Goal: Transaction & Acquisition: Book appointment/travel/reservation

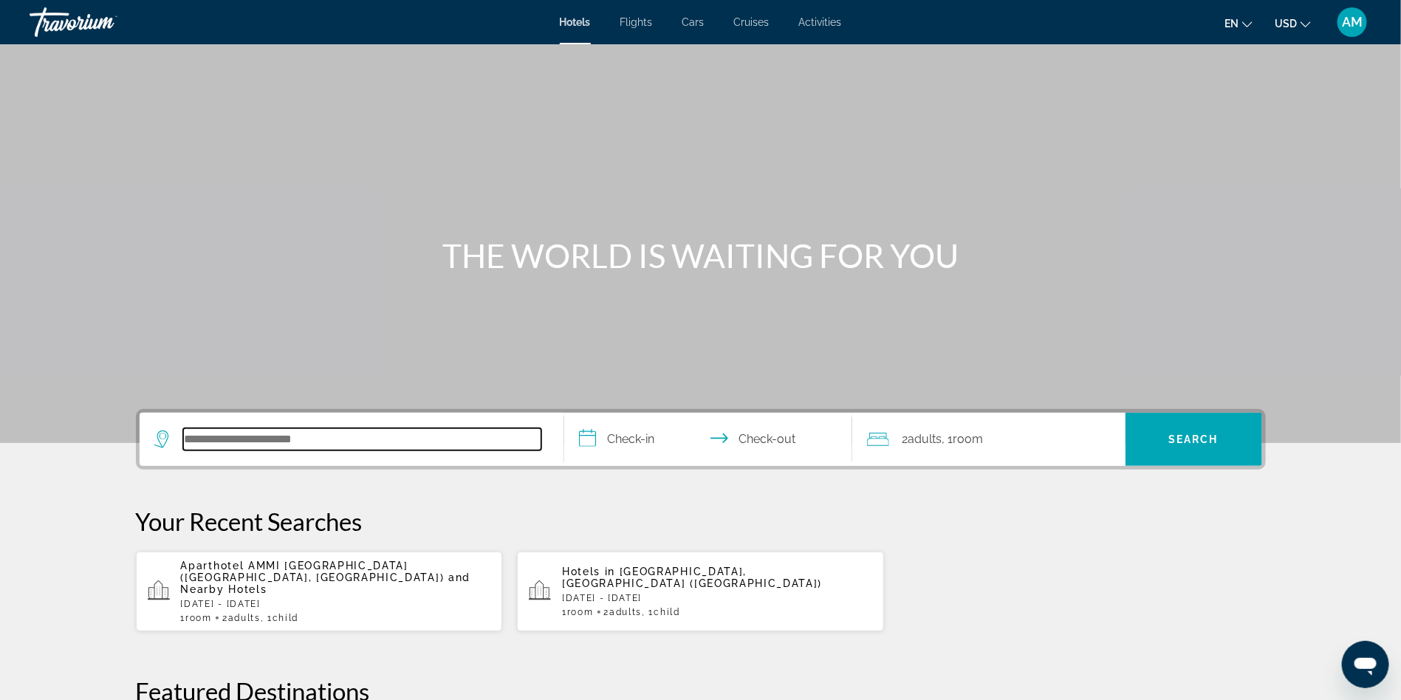
click at [312, 435] on input "Search hotel destination" at bounding box center [362, 439] width 358 height 22
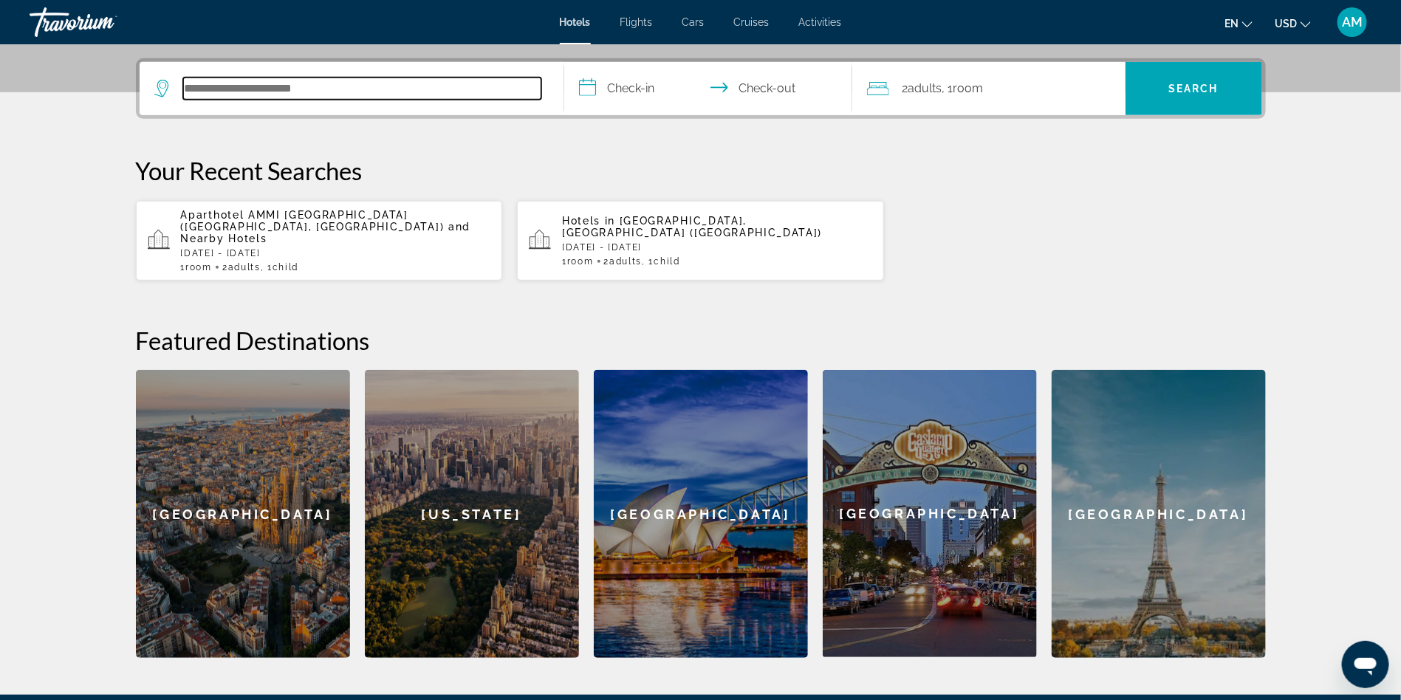
scroll to position [360, 0]
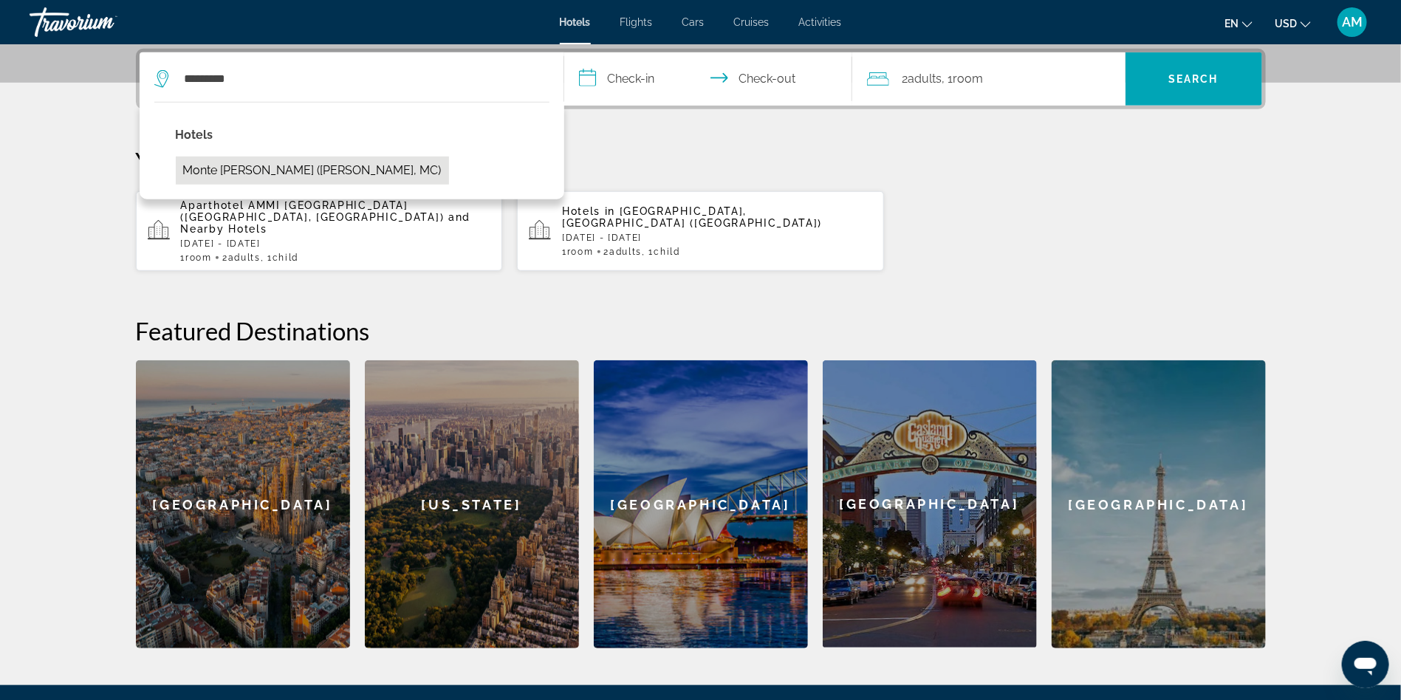
click at [294, 162] on button "Monte [PERSON_NAME] ([PERSON_NAME], MC)" at bounding box center [312, 171] width 273 height 28
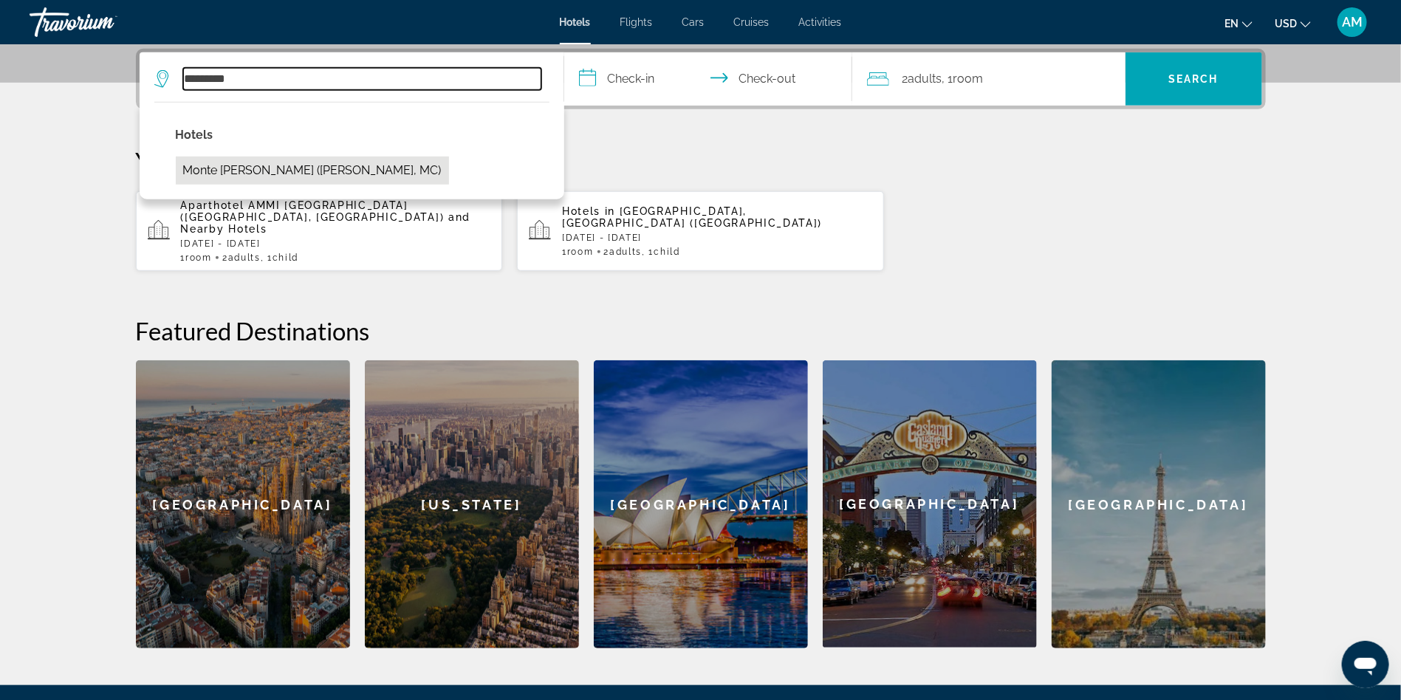
type input "**********"
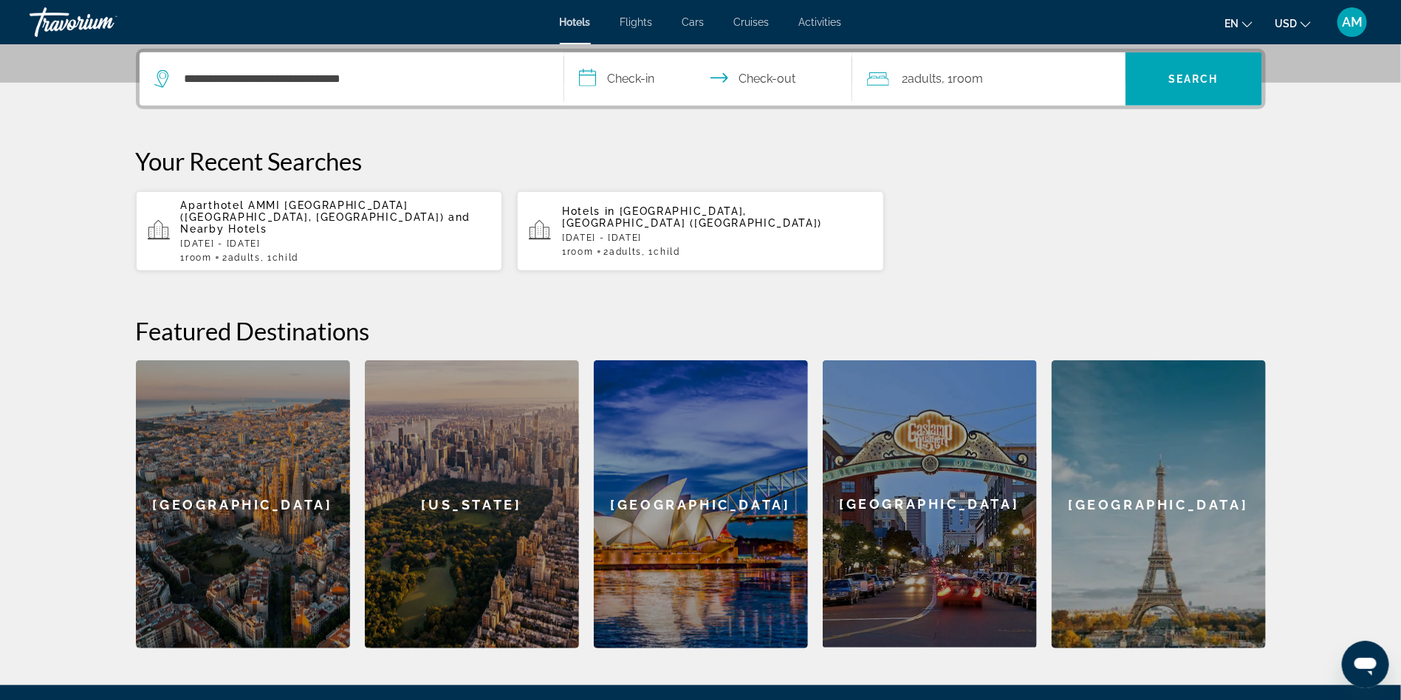
click at [624, 83] on input "**********" at bounding box center [711, 81] width 294 height 58
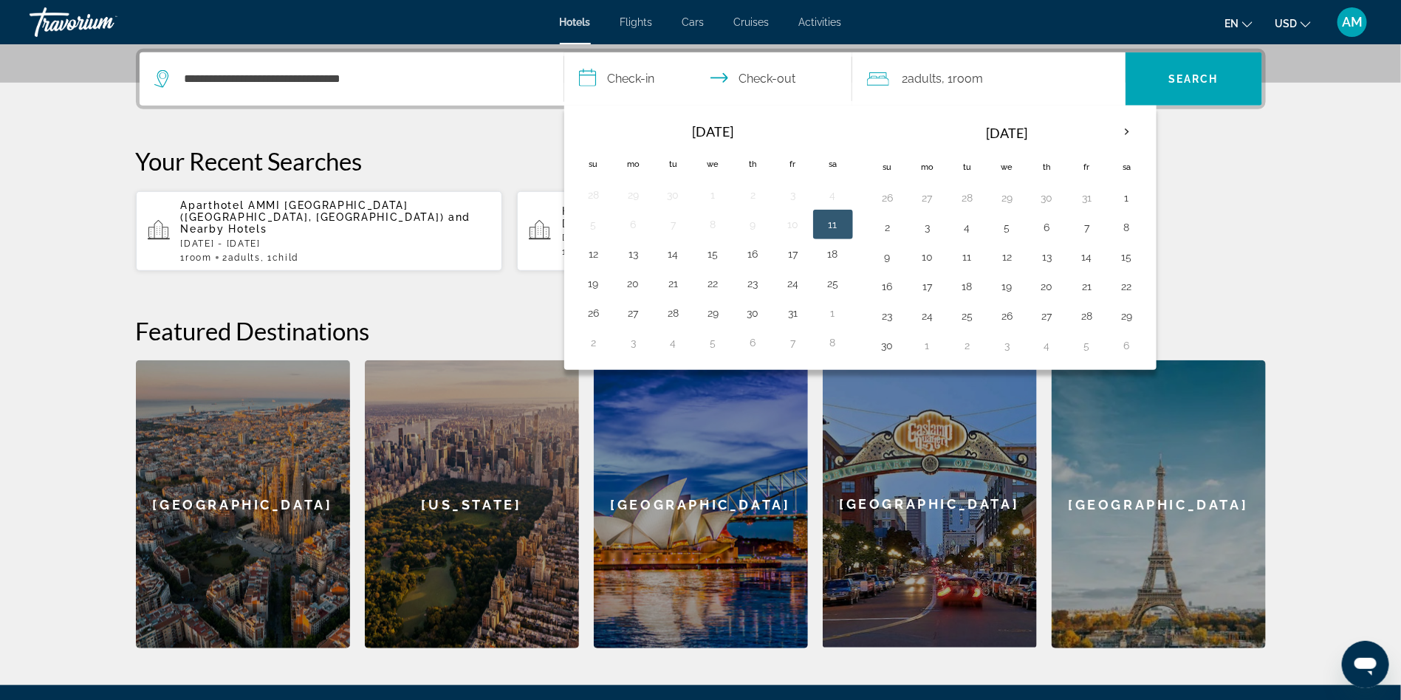
click at [822, 216] on button "11" at bounding box center [833, 224] width 24 height 21
click at [638, 252] on button "13" at bounding box center [634, 254] width 24 height 21
type input "**********"
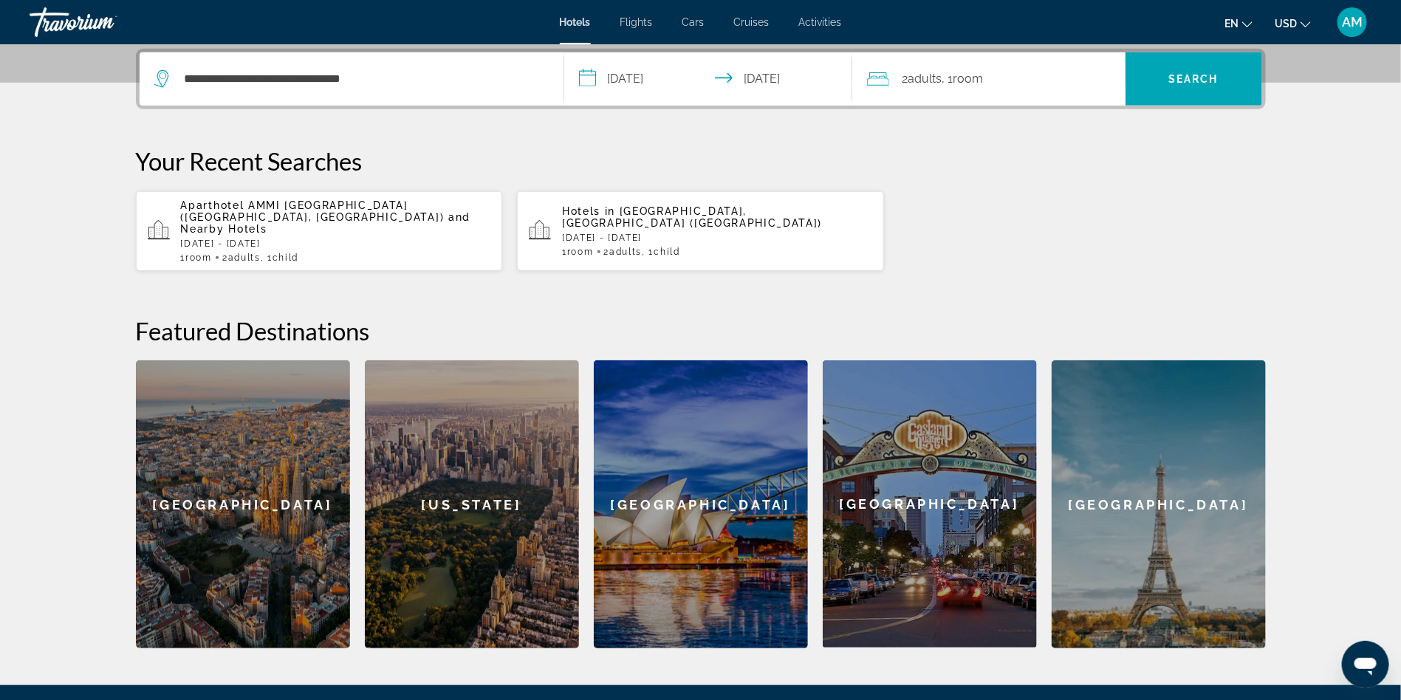
click at [938, 79] on span "Adults" at bounding box center [925, 79] width 34 height 14
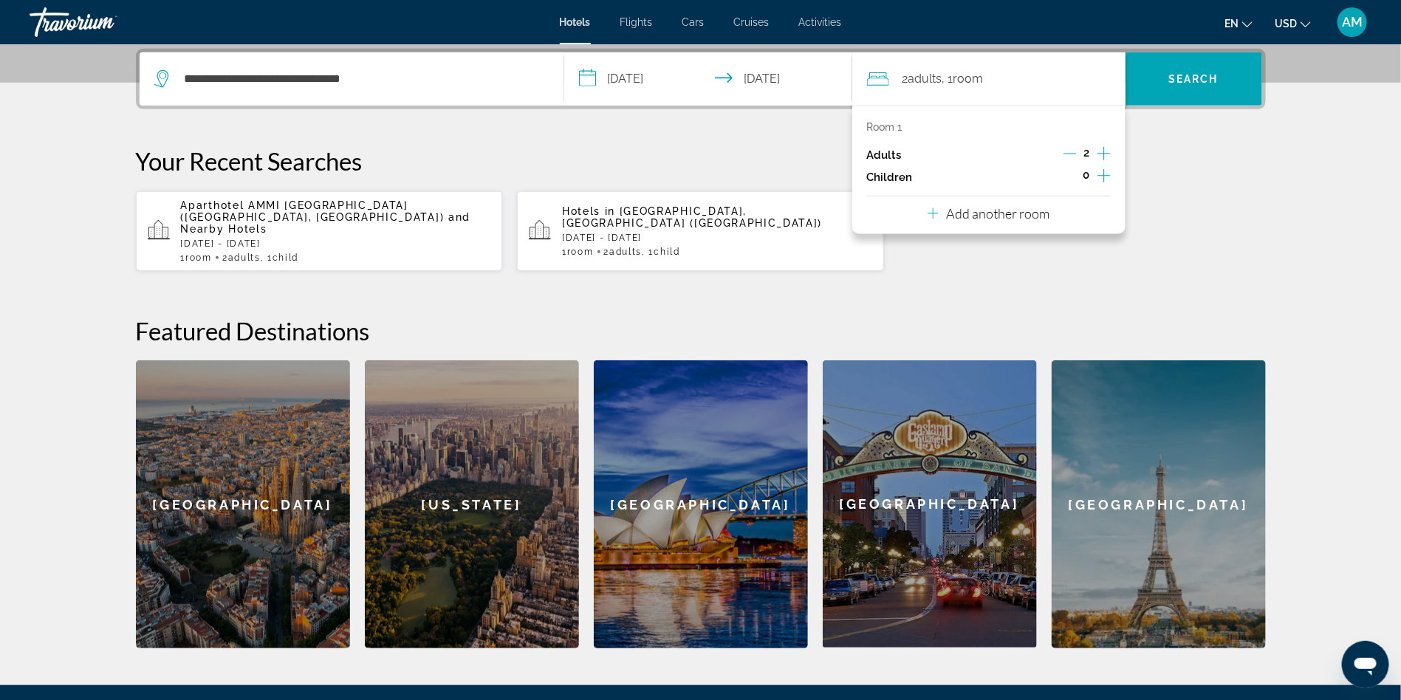
click at [1105, 177] on icon "Increment children" at bounding box center [1104, 176] width 13 height 18
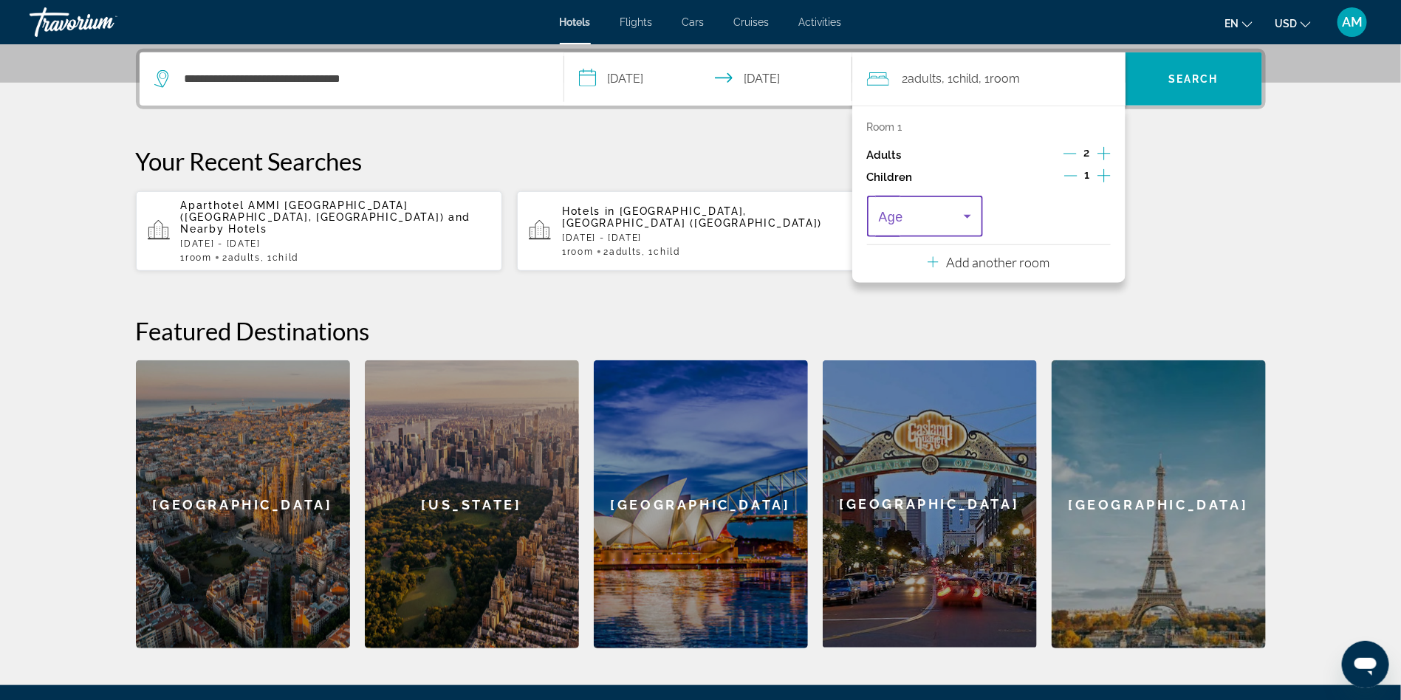
click at [935, 221] on span "Travelers: 2 adults, 1 child" at bounding box center [922, 217] width 86 height 18
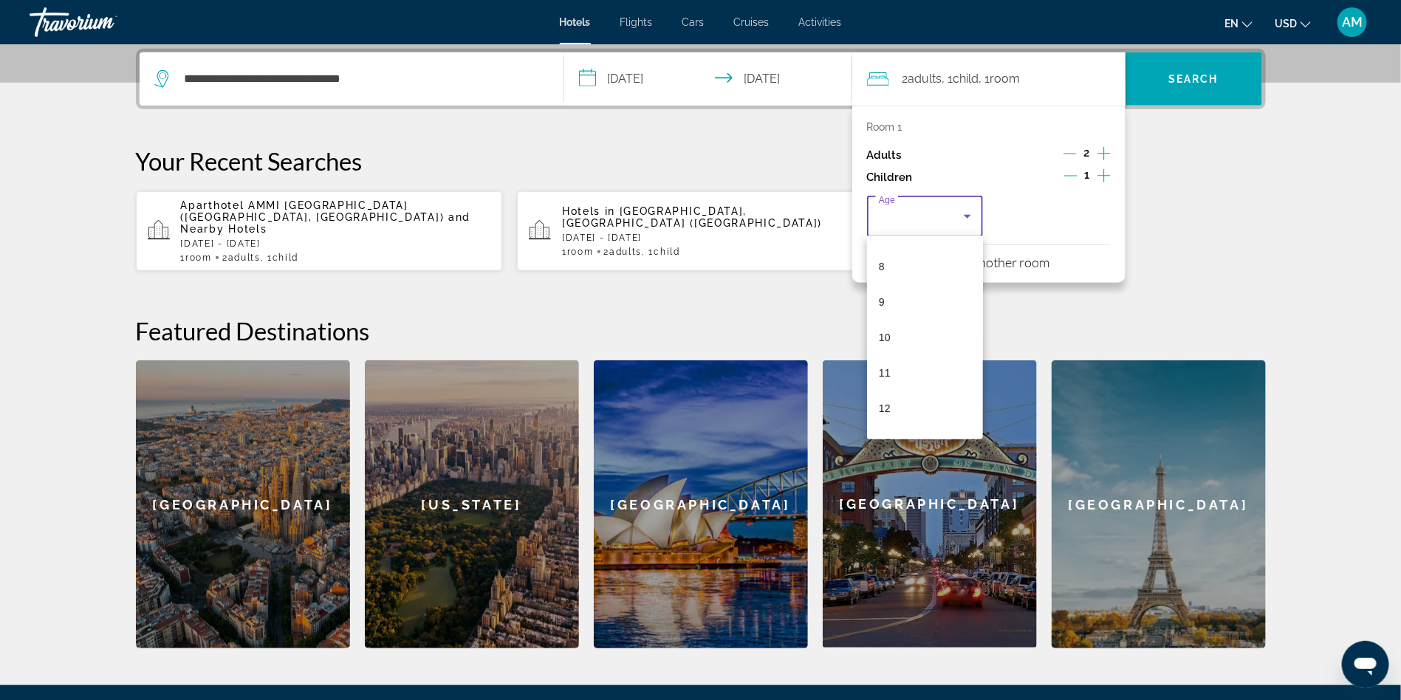
scroll to position [279, 0]
click at [910, 335] on mat-option "10" at bounding box center [925, 335] width 117 height 35
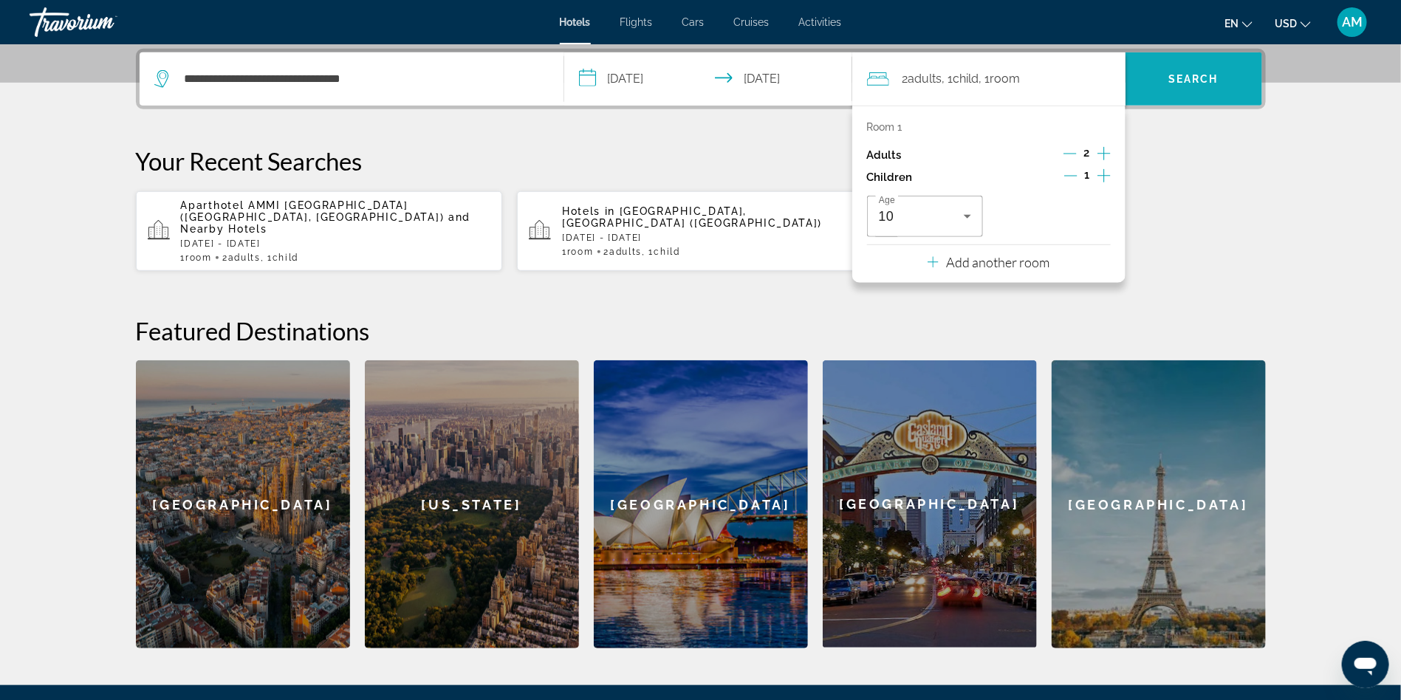
click at [1182, 83] on span "Search" at bounding box center [1193, 79] width 50 height 12
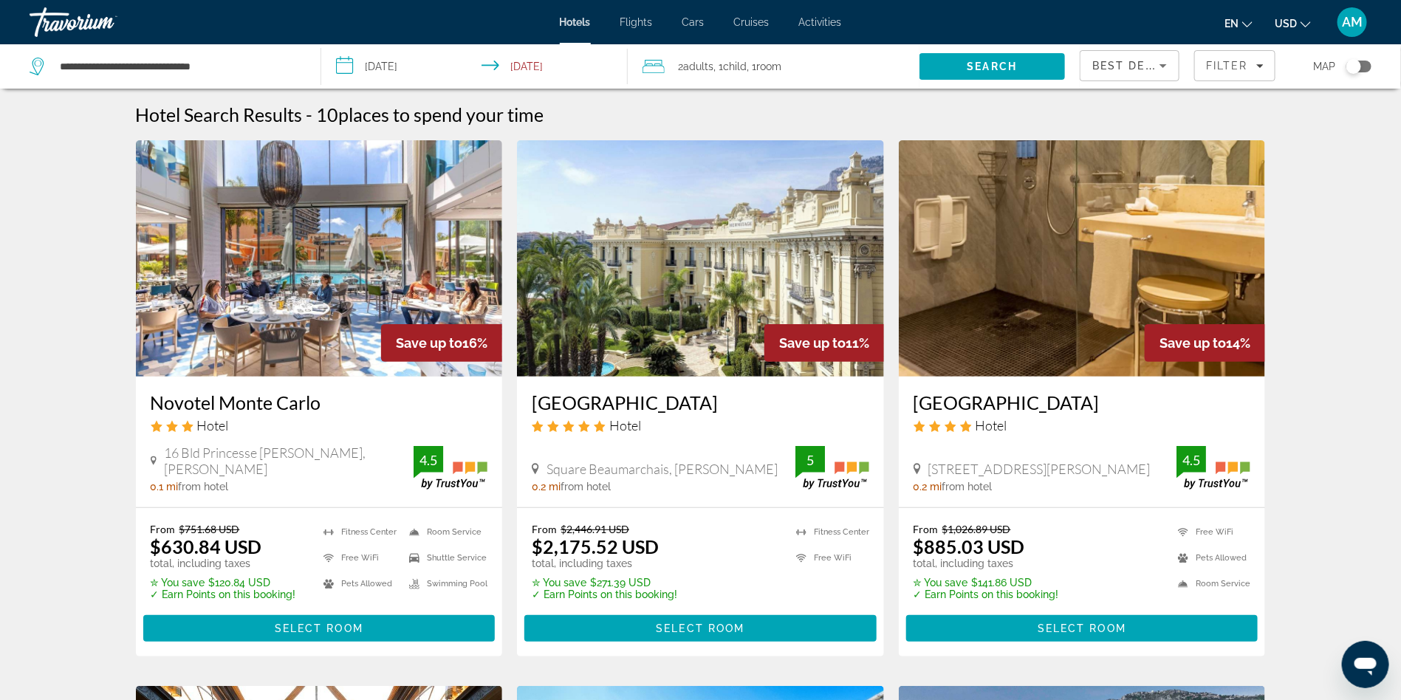
click at [414, 273] on img "Main content" at bounding box center [319, 258] width 367 height 236
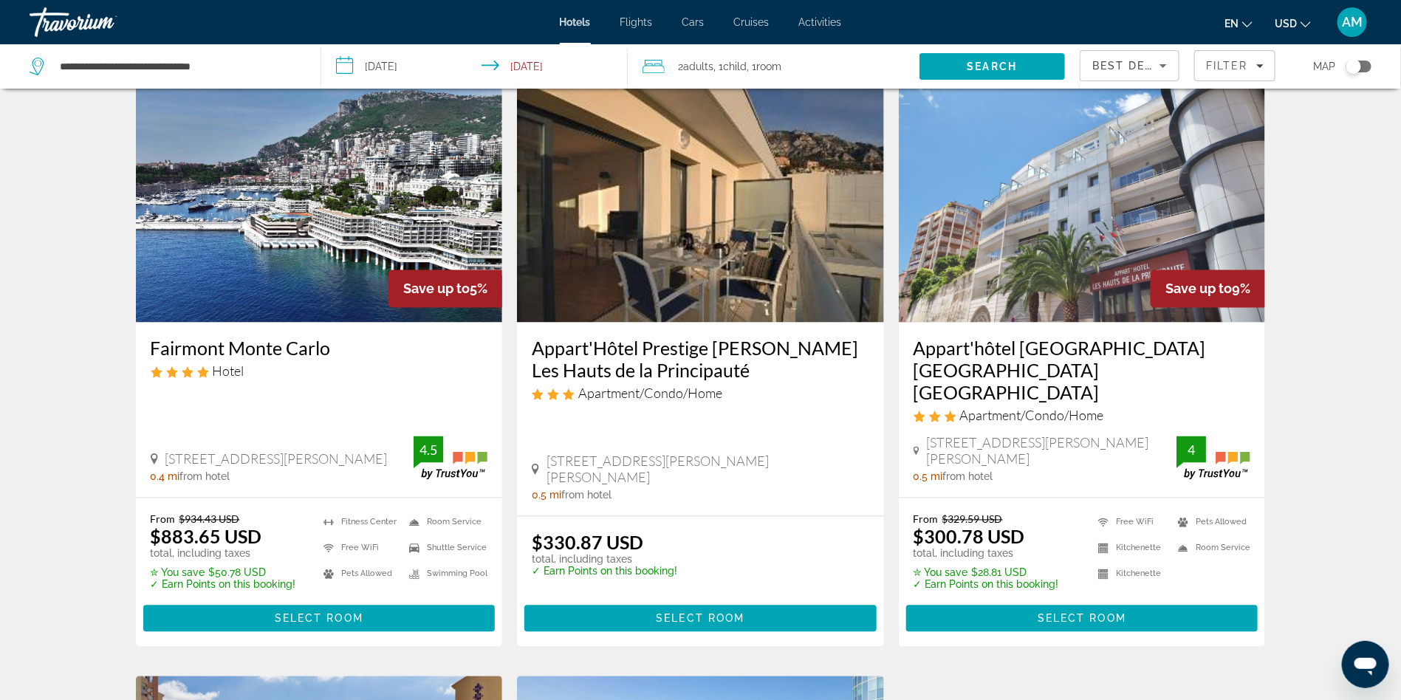
scroll to position [1148, 0]
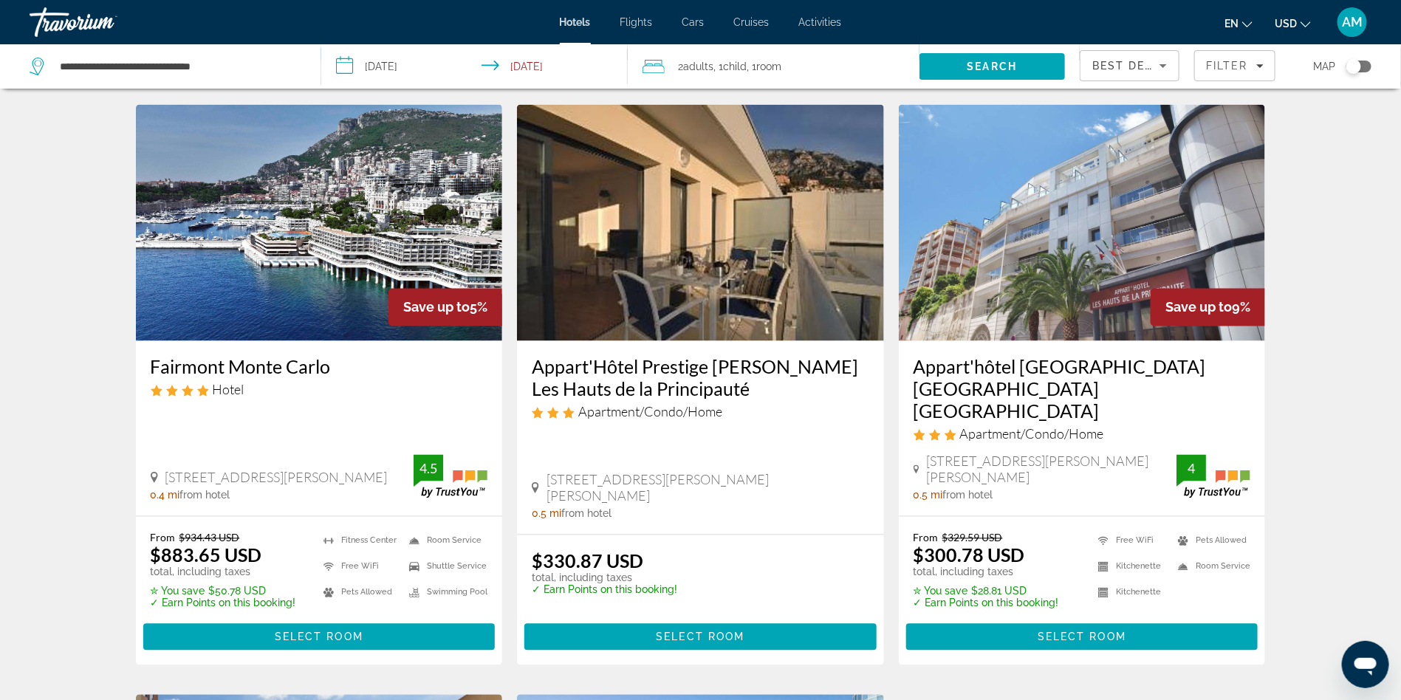
click at [1024, 253] on img "Main content" at bounding box center [1082, 223] width 367 height 236
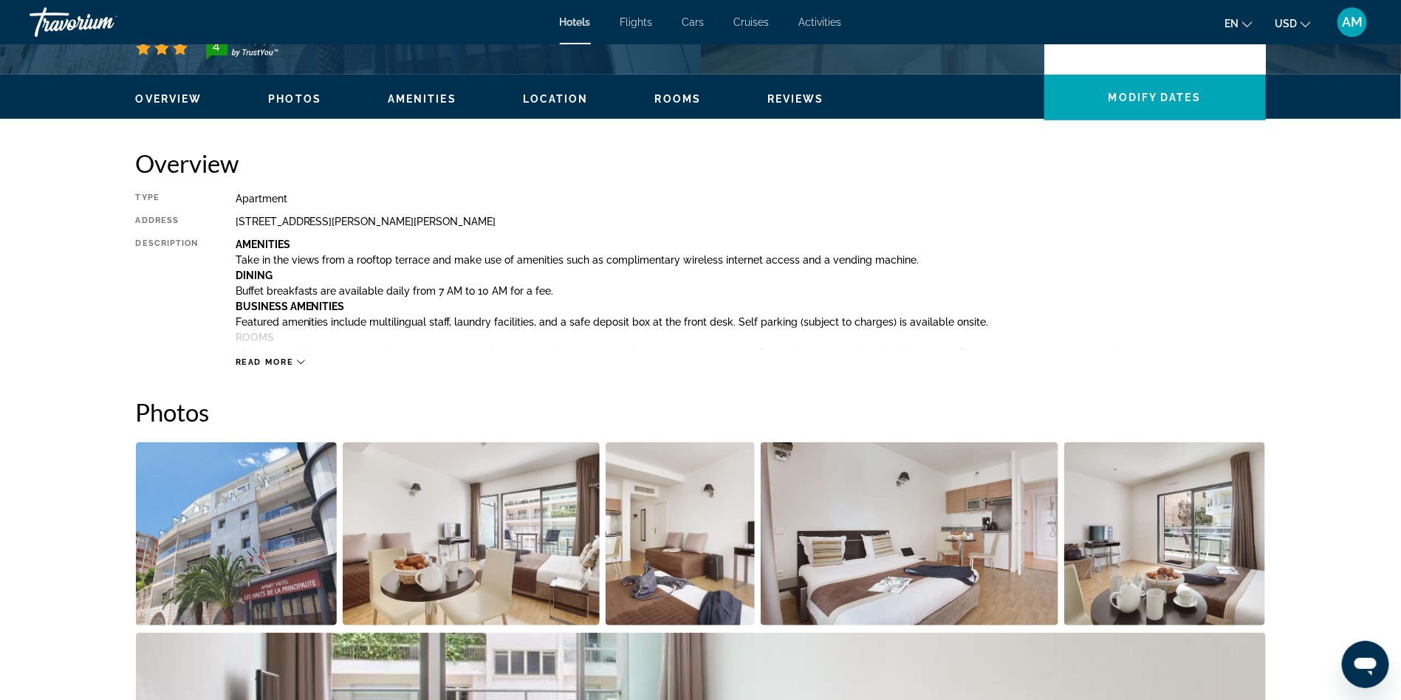
scroll to position [414, 0]
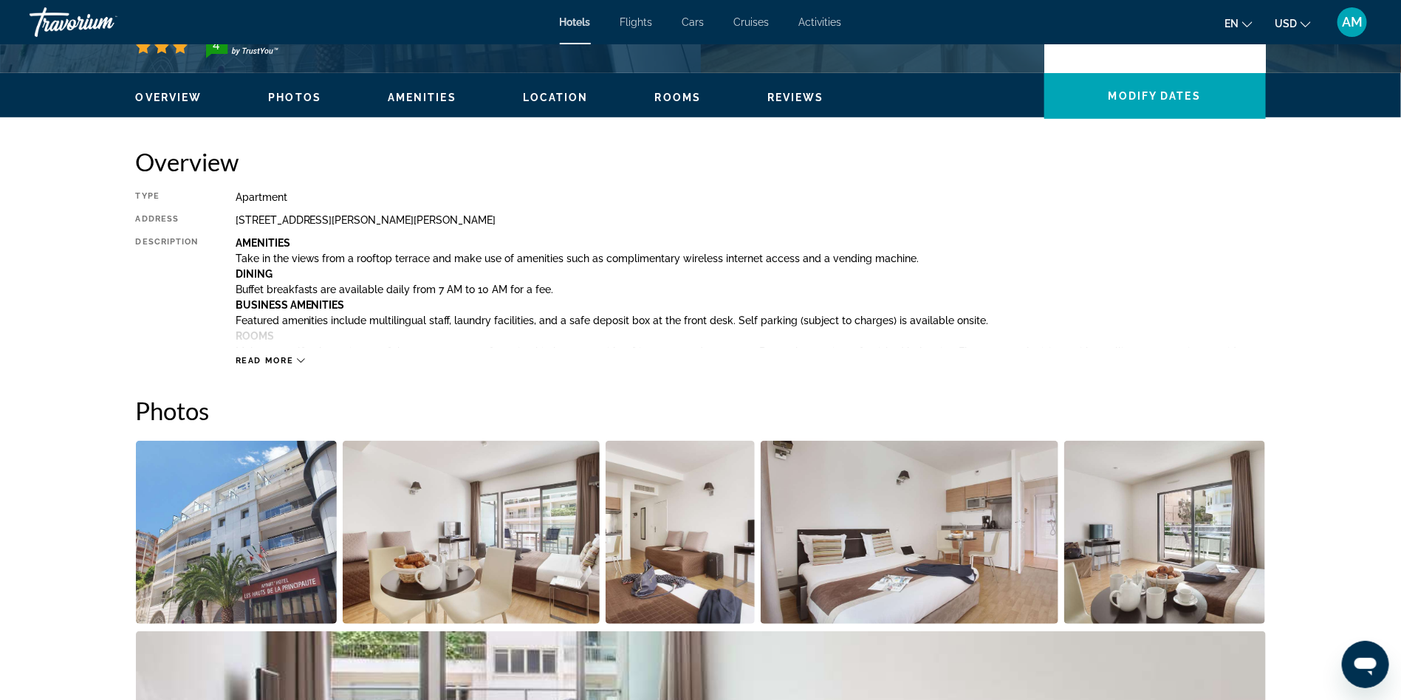
click at [270, 360] on span "Read more" at bounding box center [265, 361] width 58 height 10
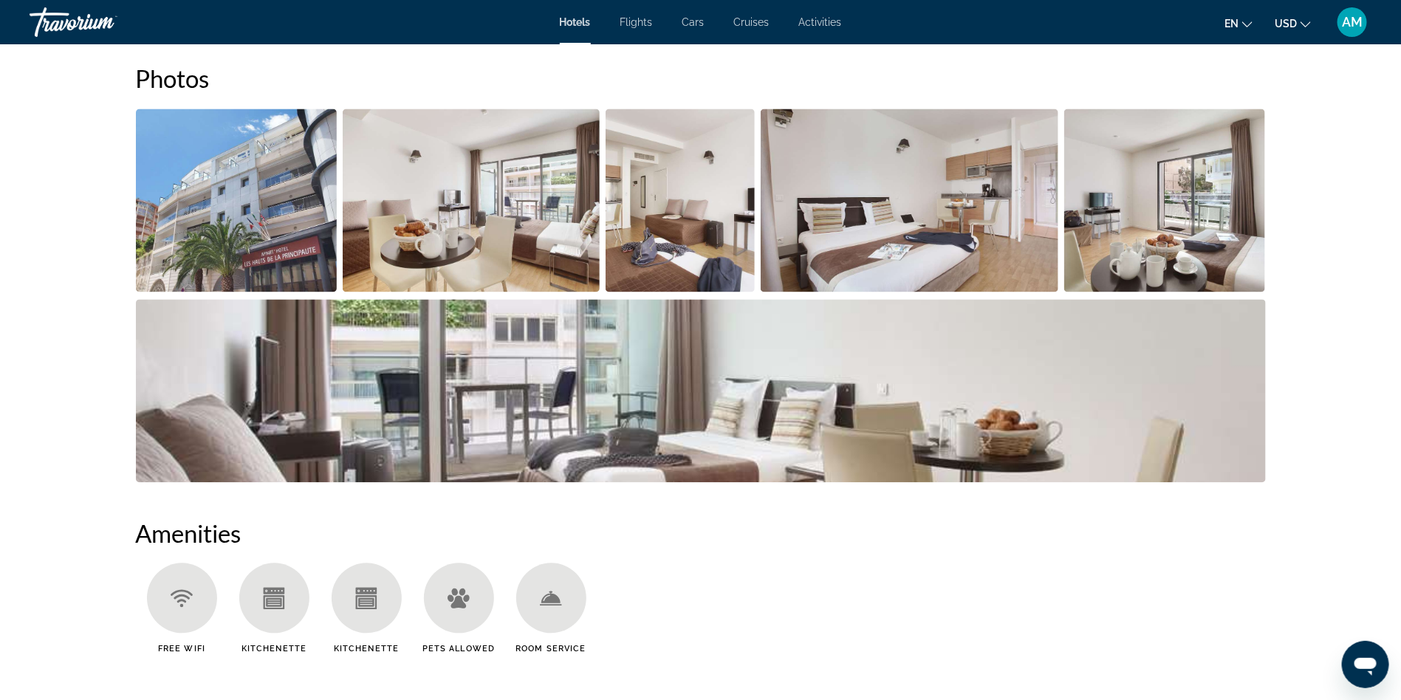
scroll to position [1448, 0]
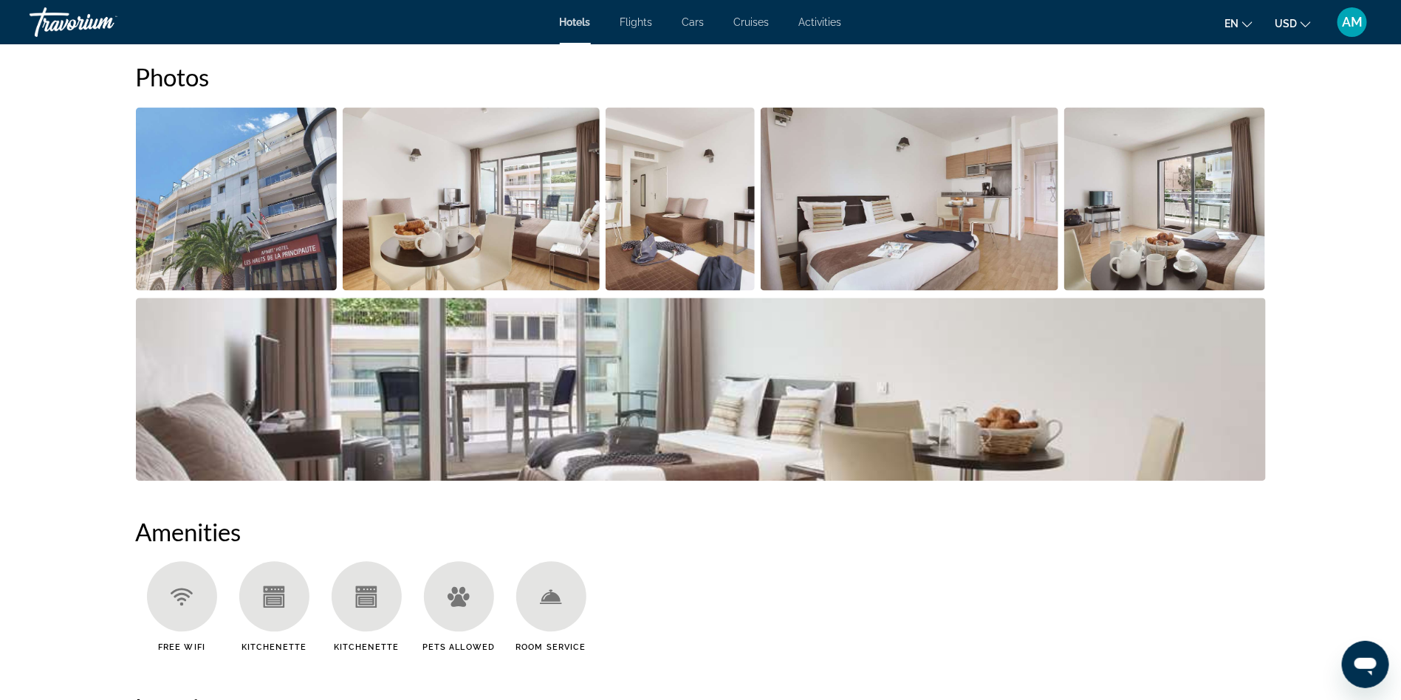
click at [501, 242] on img "Open full-screen image slider" at bounding box center [471, 198] width 257 height 183
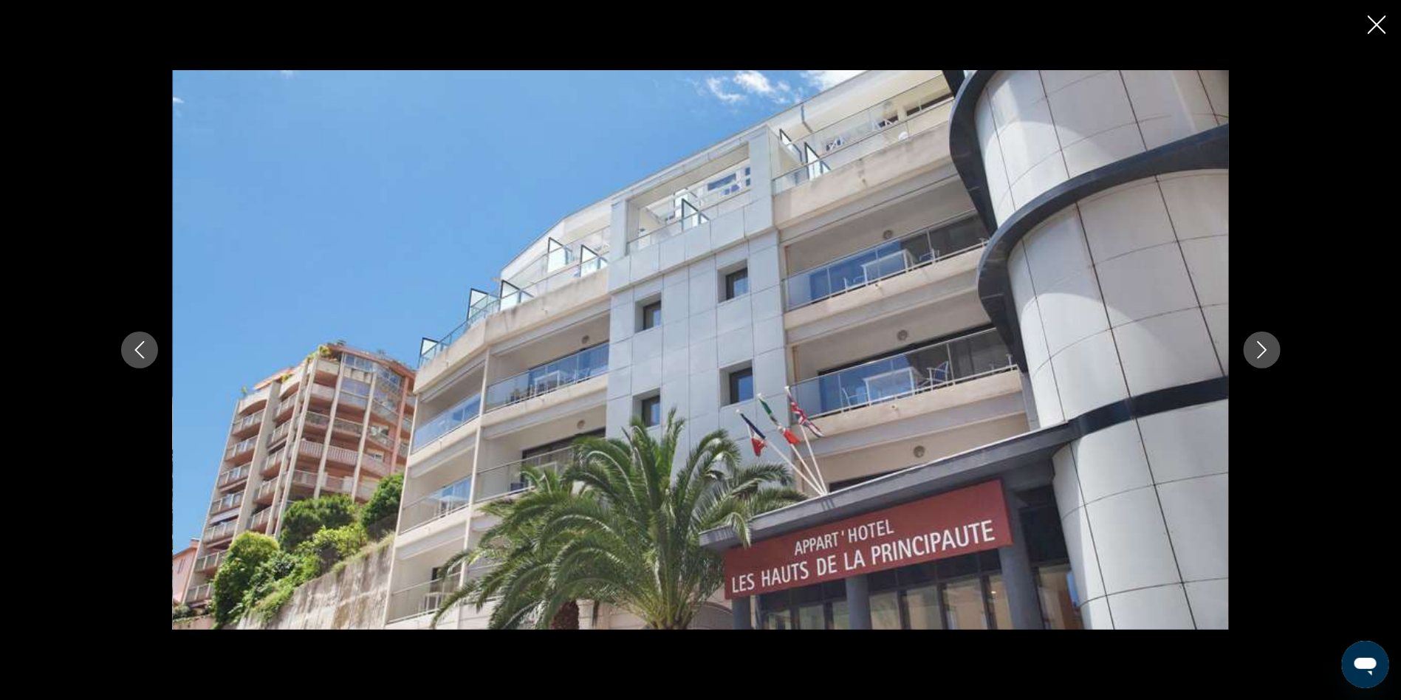
click at [1255, 354] on icon "Next image" at bounding box center [1262, 350] width 18 height 18
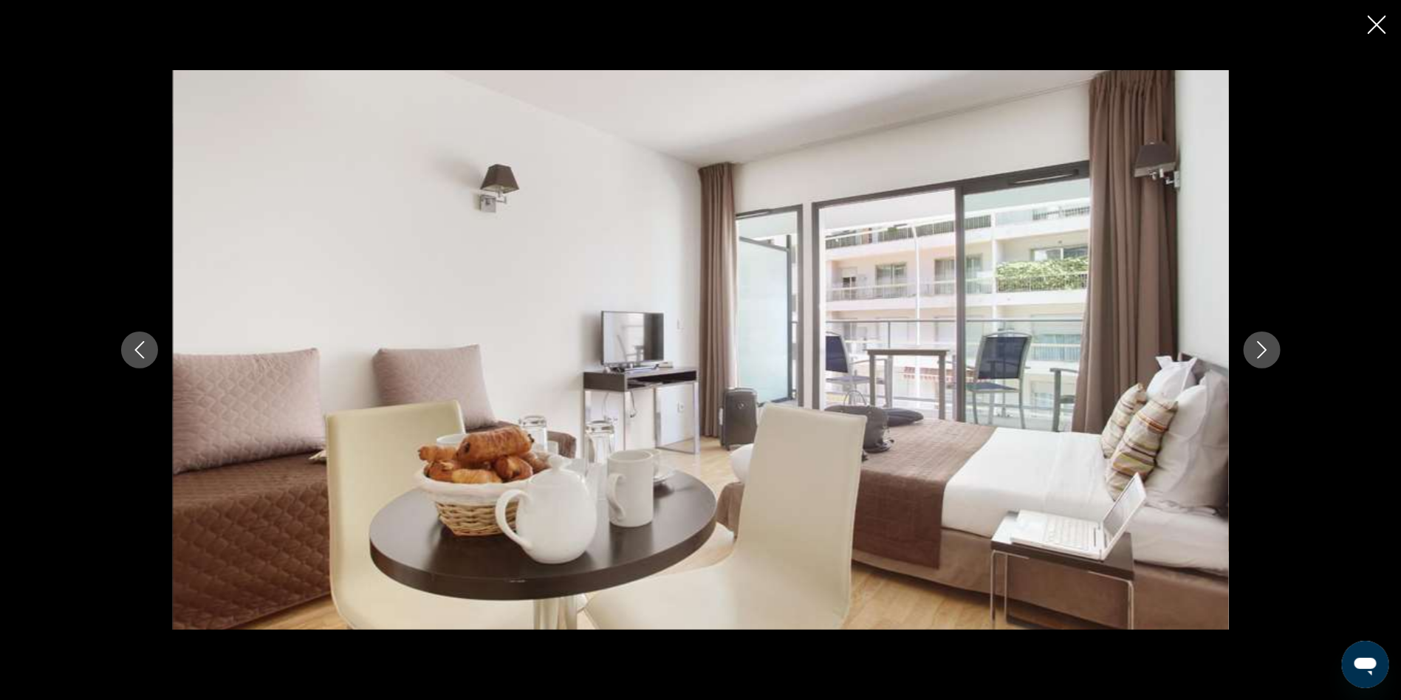
click at [1255, 354] on icon "Next image" at bounding box center [1262, 350] width 18 height 18
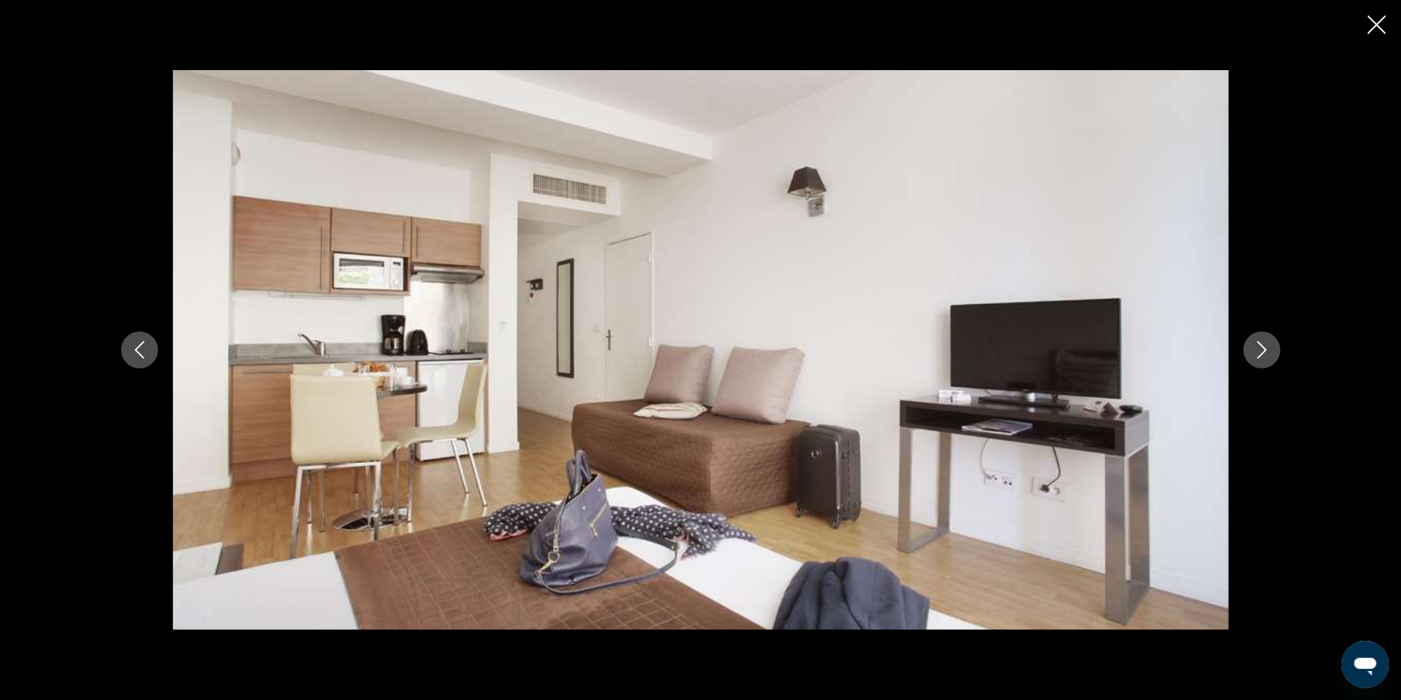
click at [1255, 354] on icon "Next image" at bounding box center [1262, 350] width 18 height 18
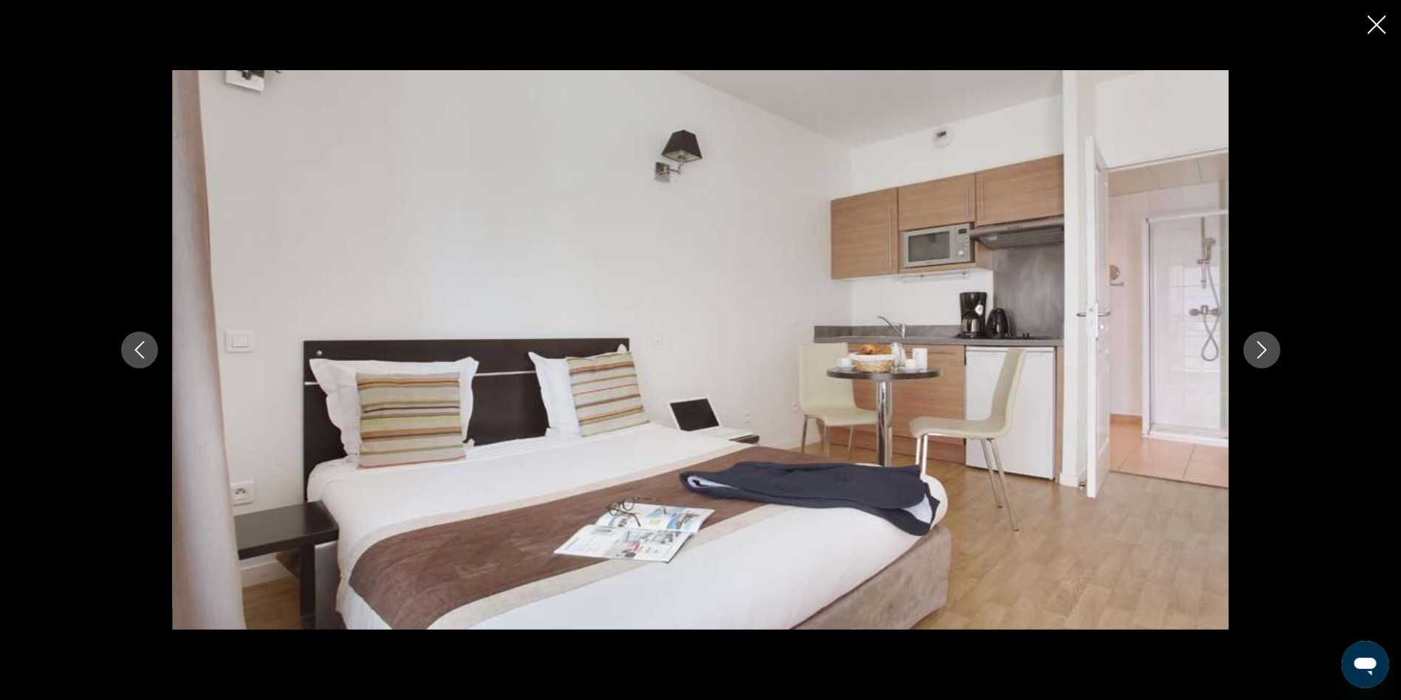
click at [1255, 354] on icon "Next image" at bounding box center [1262, 350] width 18 height 18
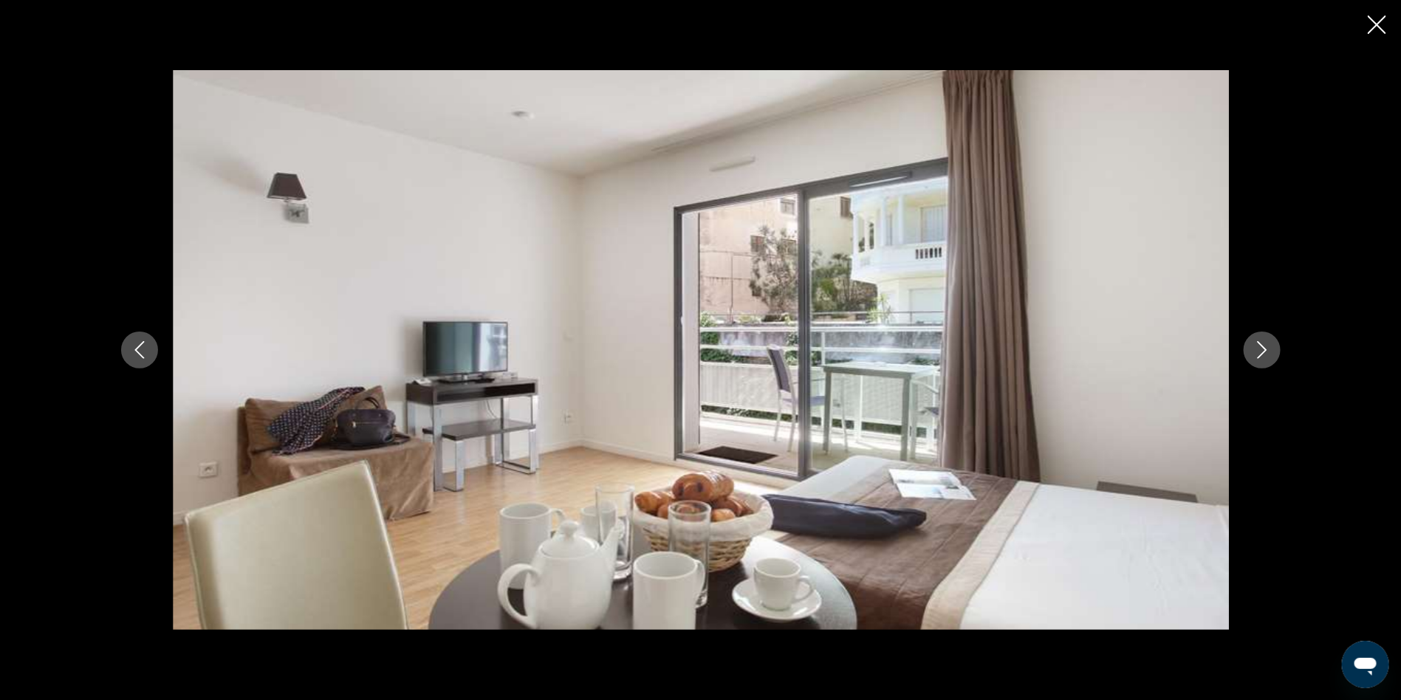
click at [1255, 354] on icon "Next image" at bounding box center [1262, 350] width 18 height 18
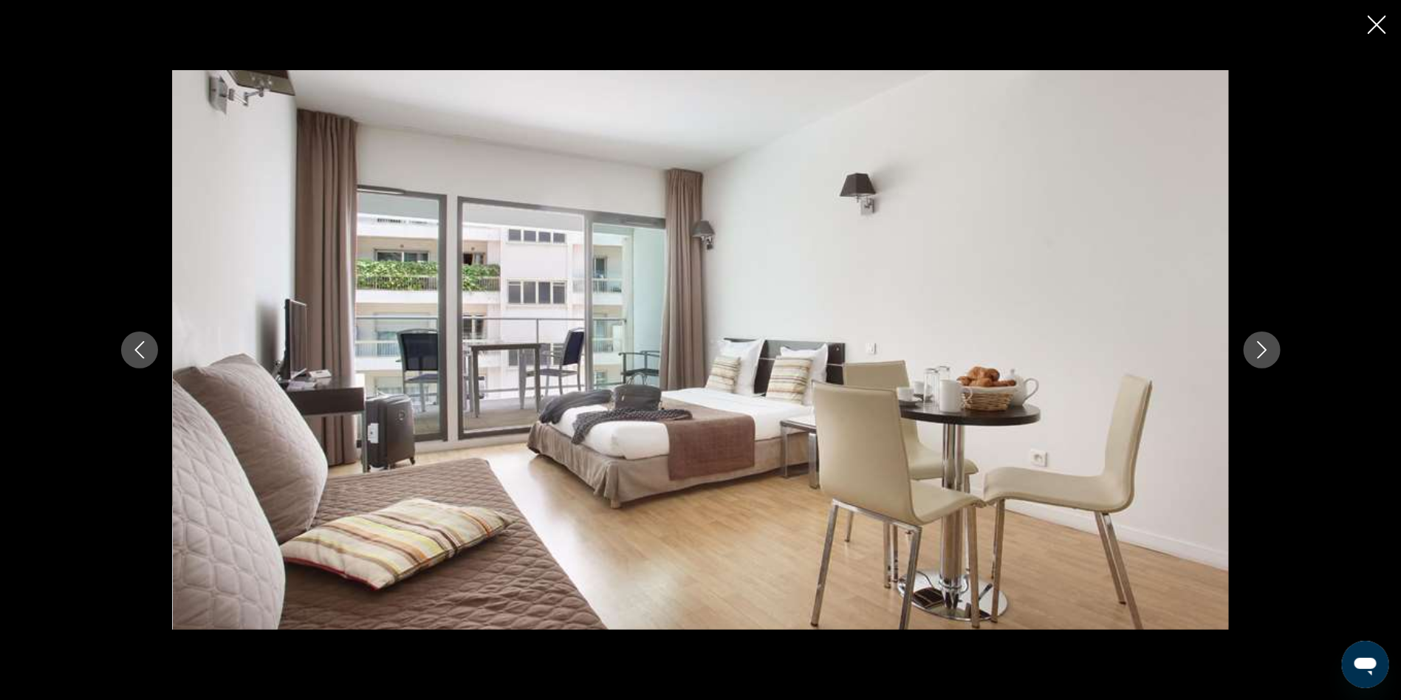
click at [1255, 354] on icon "Next image" at bounding box center [1262, 350] width 18 height 18
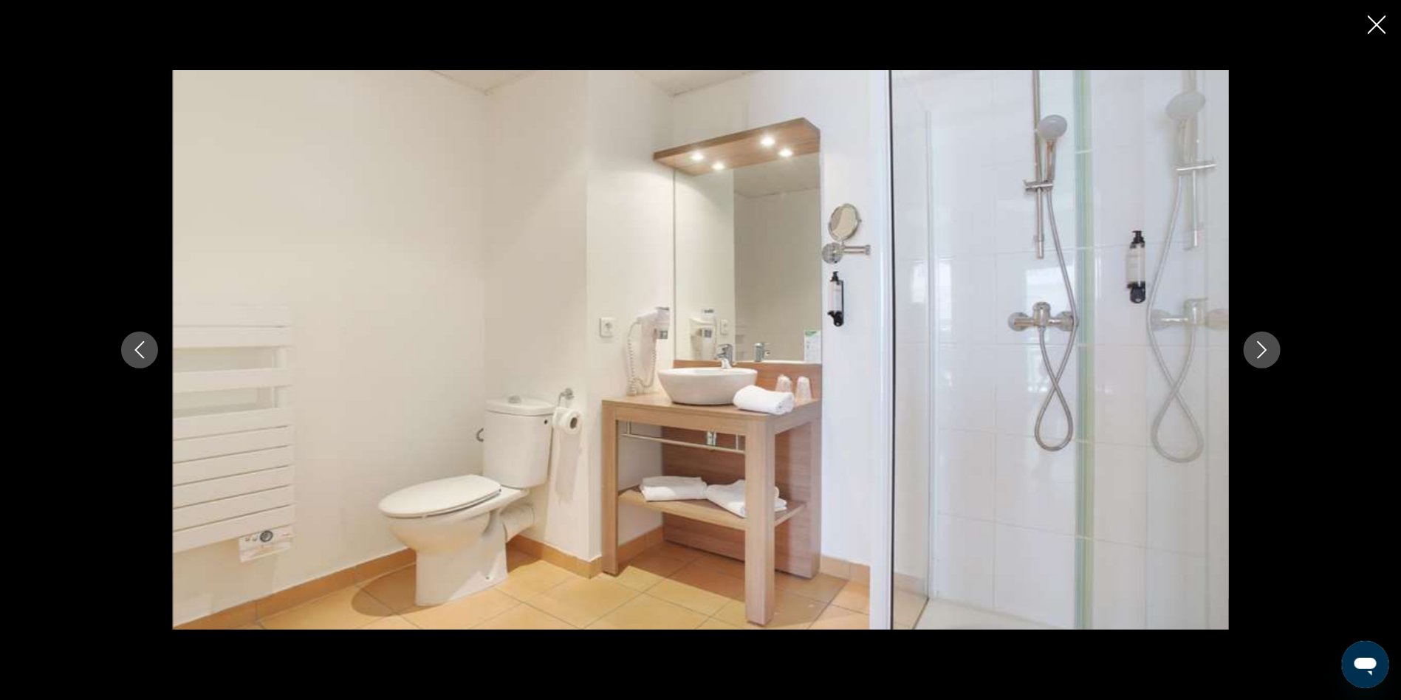
click at [1255, 354] on icon "Next image" at bounding box center [1262, 350] width 18 height 18
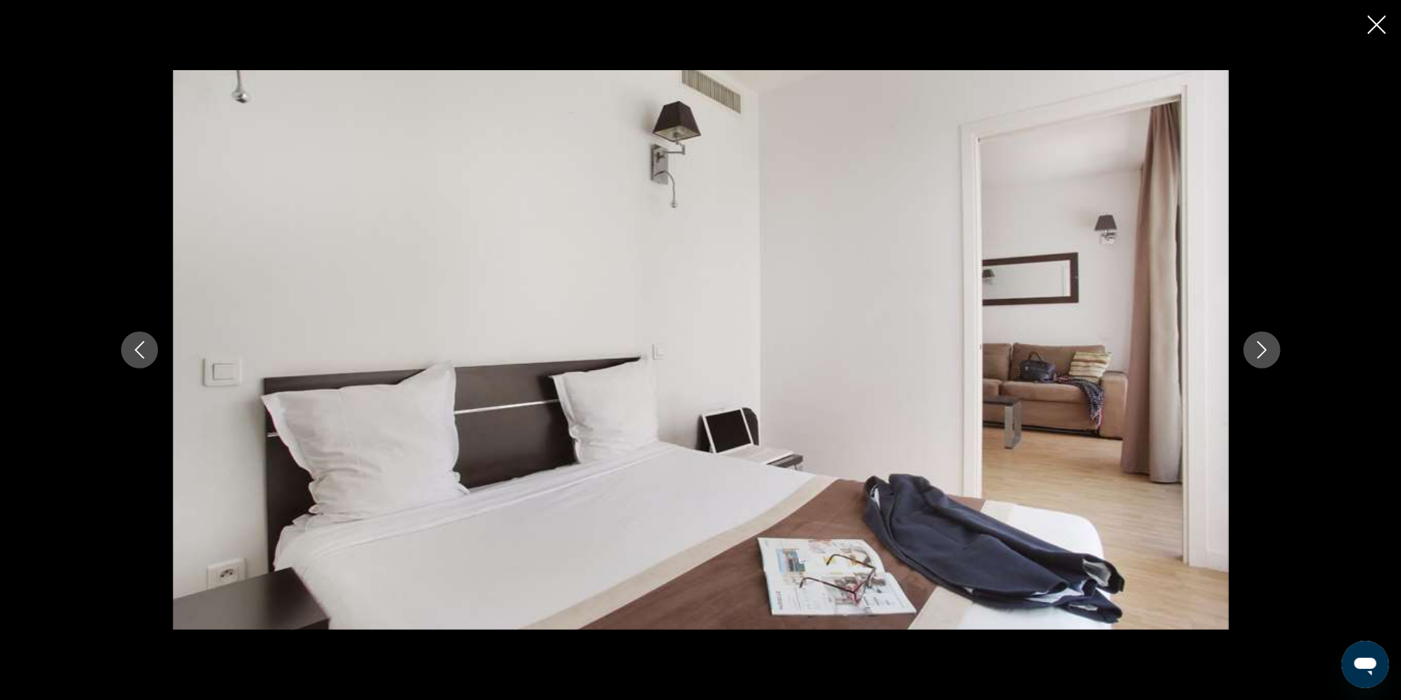
click at [1255, 354] on icon "Next image" at bounding box center [1262, 350] width 18 height 18
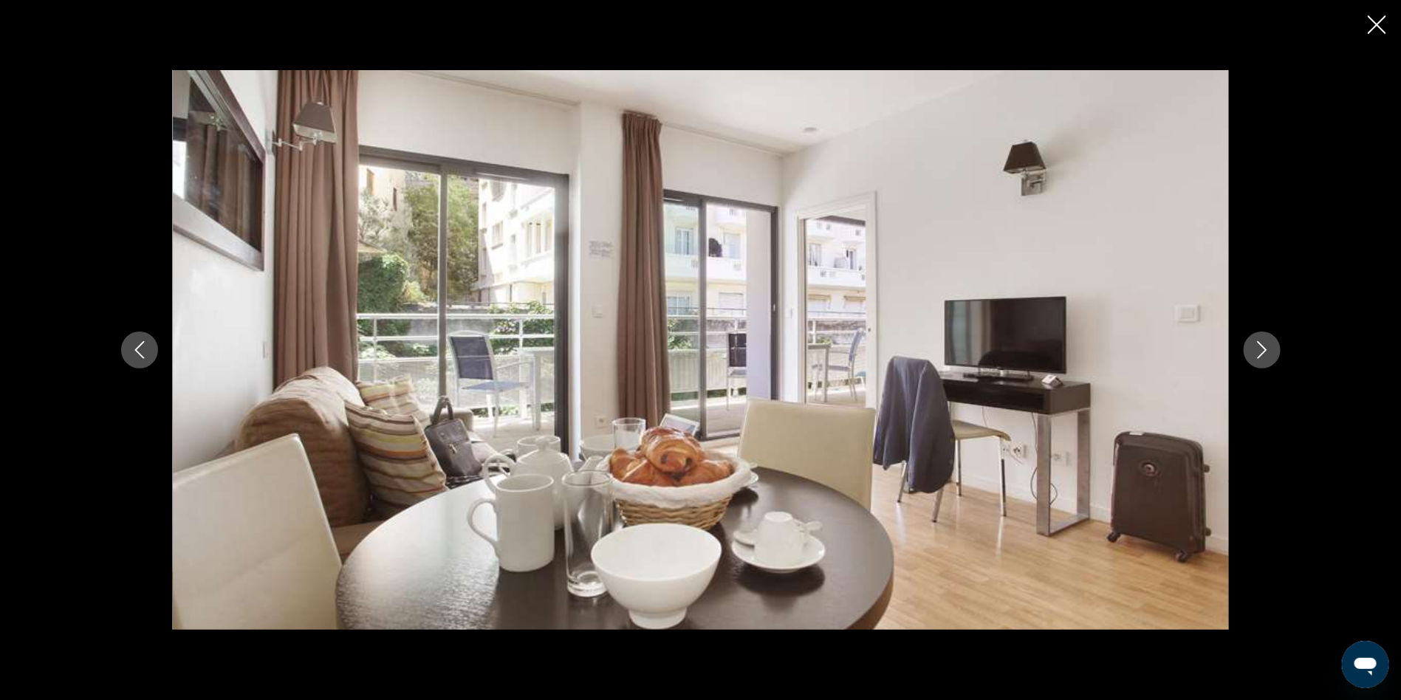
click at [1255, 354] on icon "Next image" at bounding box center [1262, 350] width 18 height 18
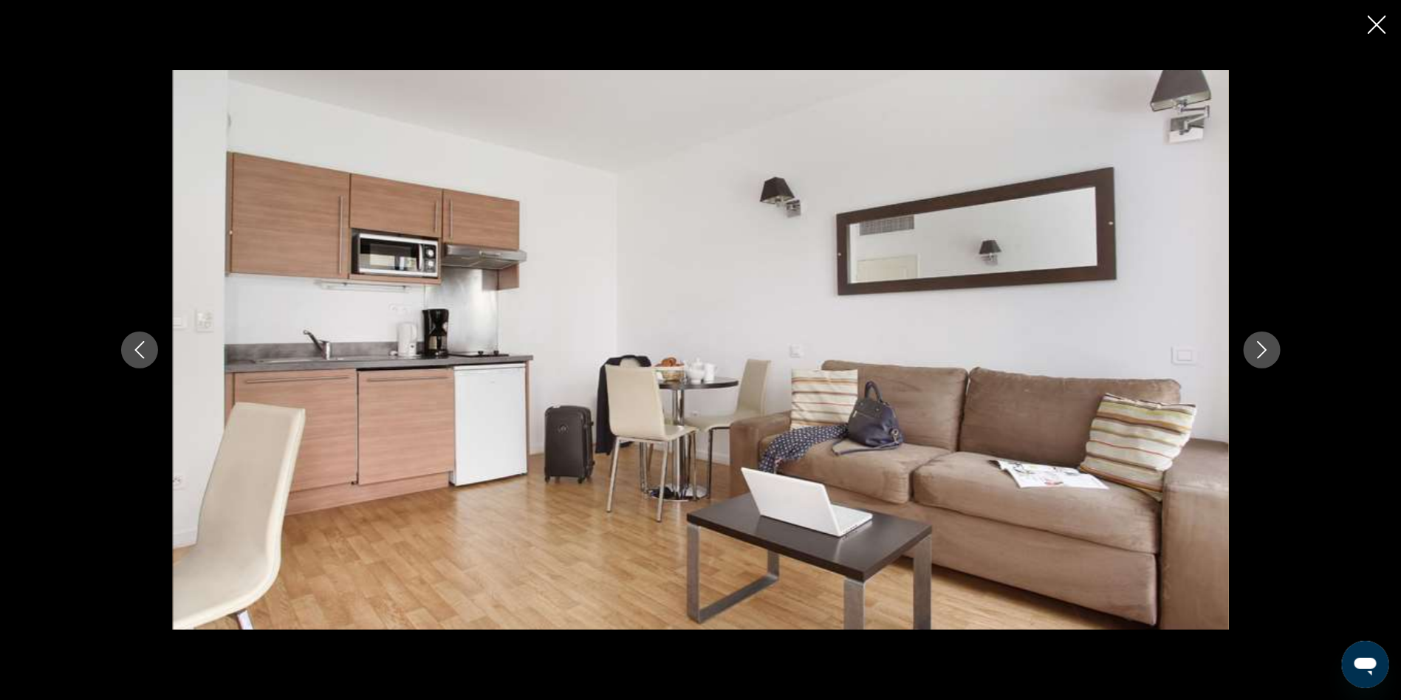
click at [1255, 354] on icon "Next image" at bounding box center [1262, 350] width 18 height 18
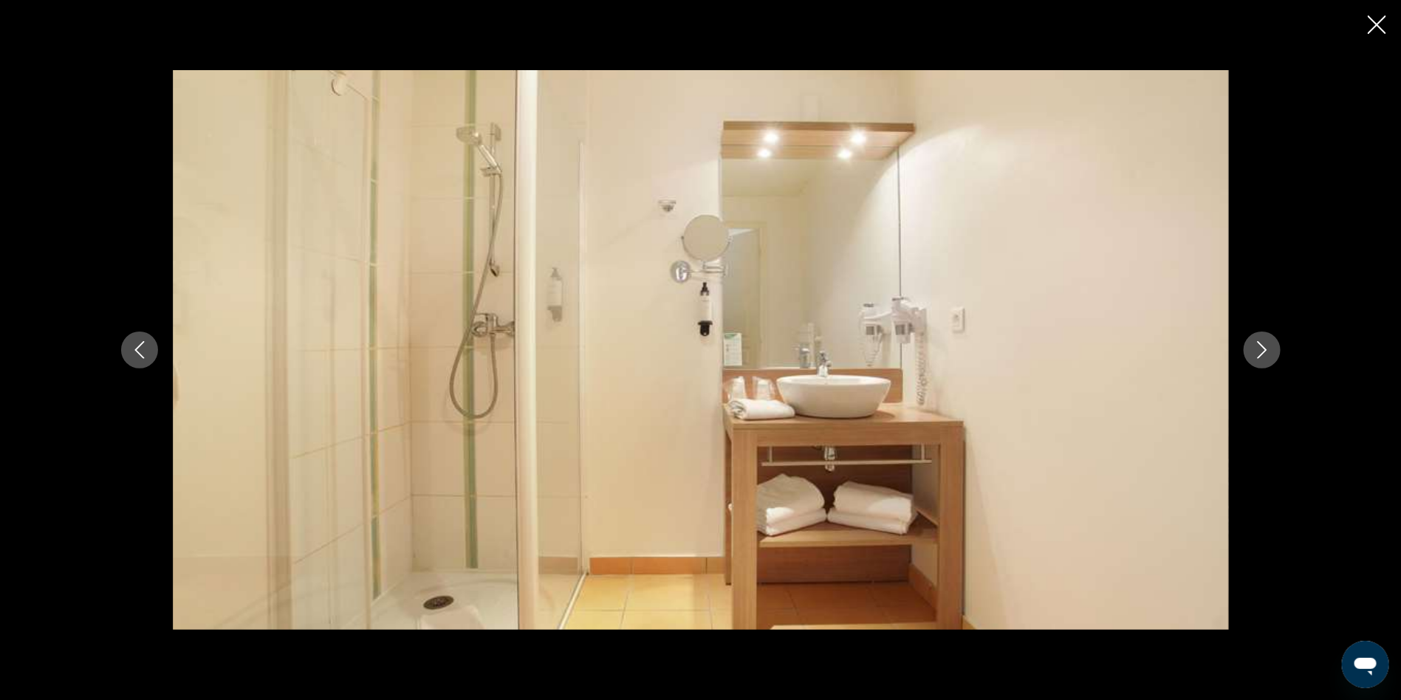
click at [1255, 354] on icon "Next image" at bounding box center [1262, 350] width 18 height 18
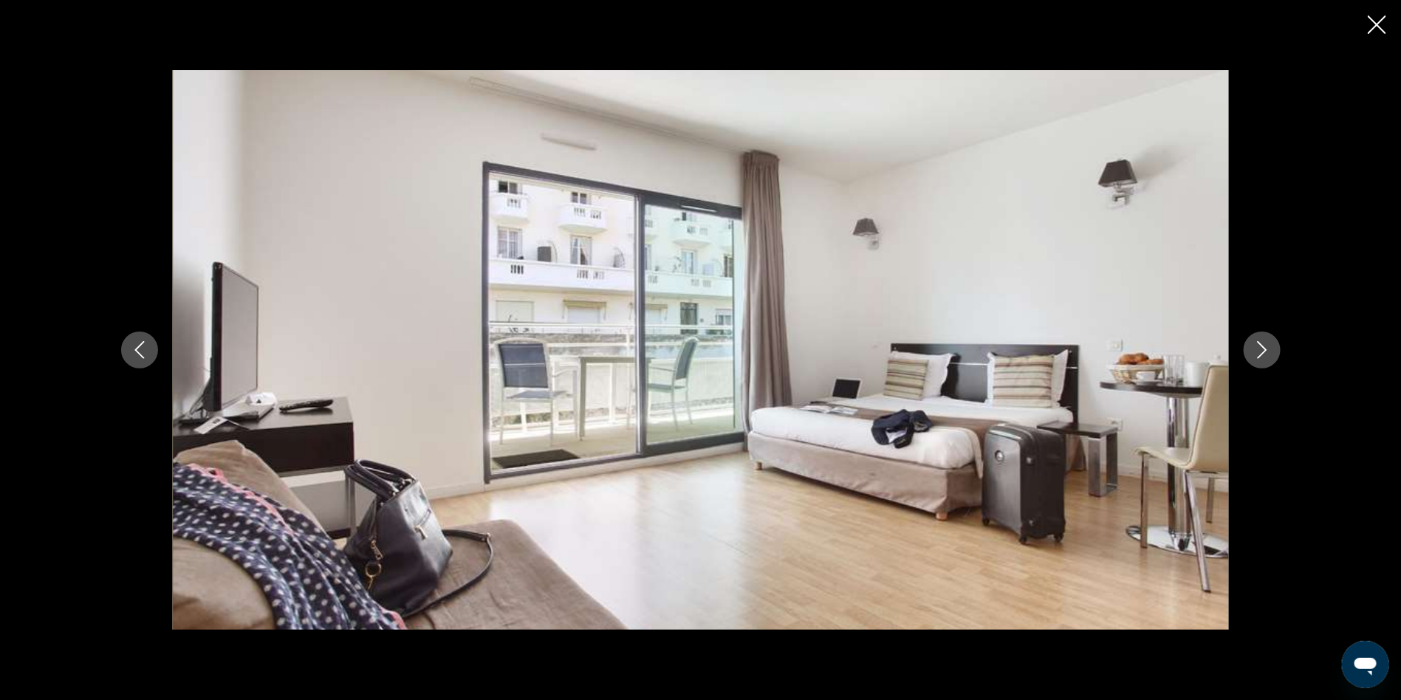
click at [1255, 354] on icon "Next image" at bounding box center [1262, 350] width 18 height 18
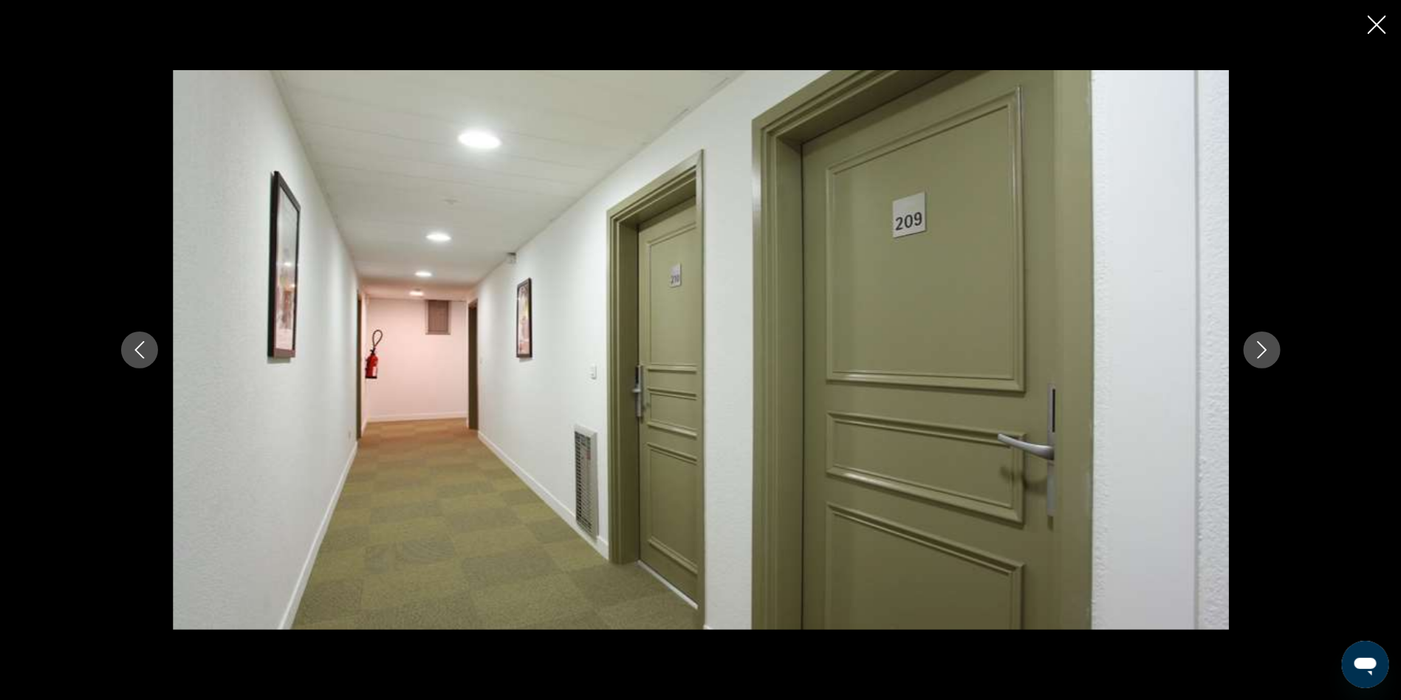
click at [1255, 354] on icon "Next image" at bounding box center [1262, 350] width 18 height 18
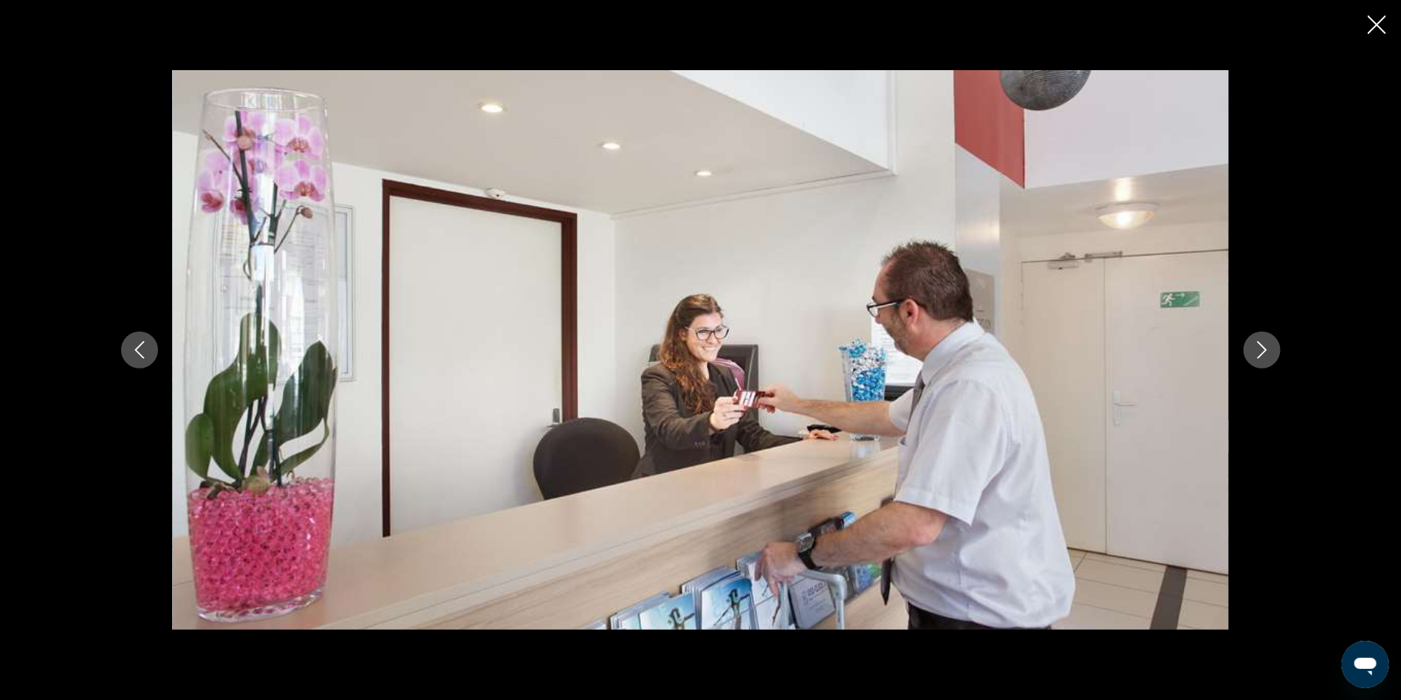
click at [1255, 354] on icon "Next image" at bounding box center [1262, 350] width 18 height 18
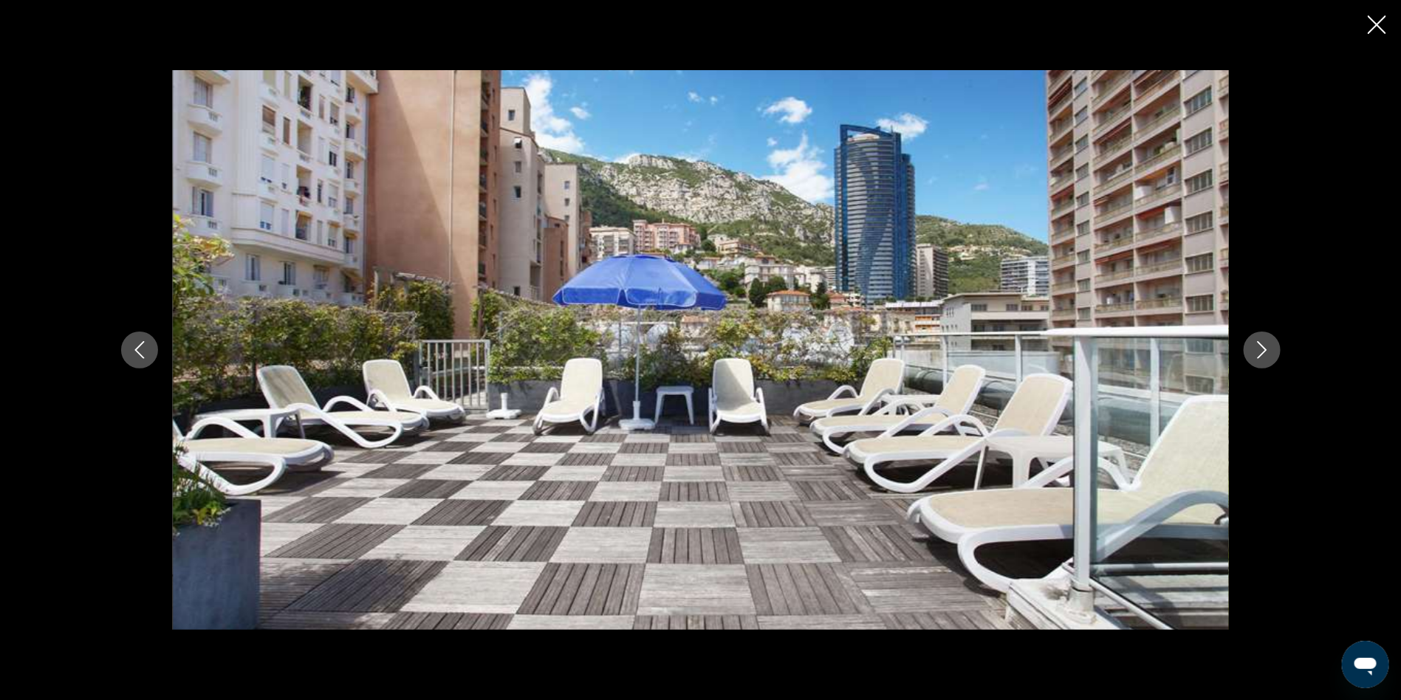
click at [1255, 354] on icon "Next image" at bounding box center [1262, 350] width 18 height 18
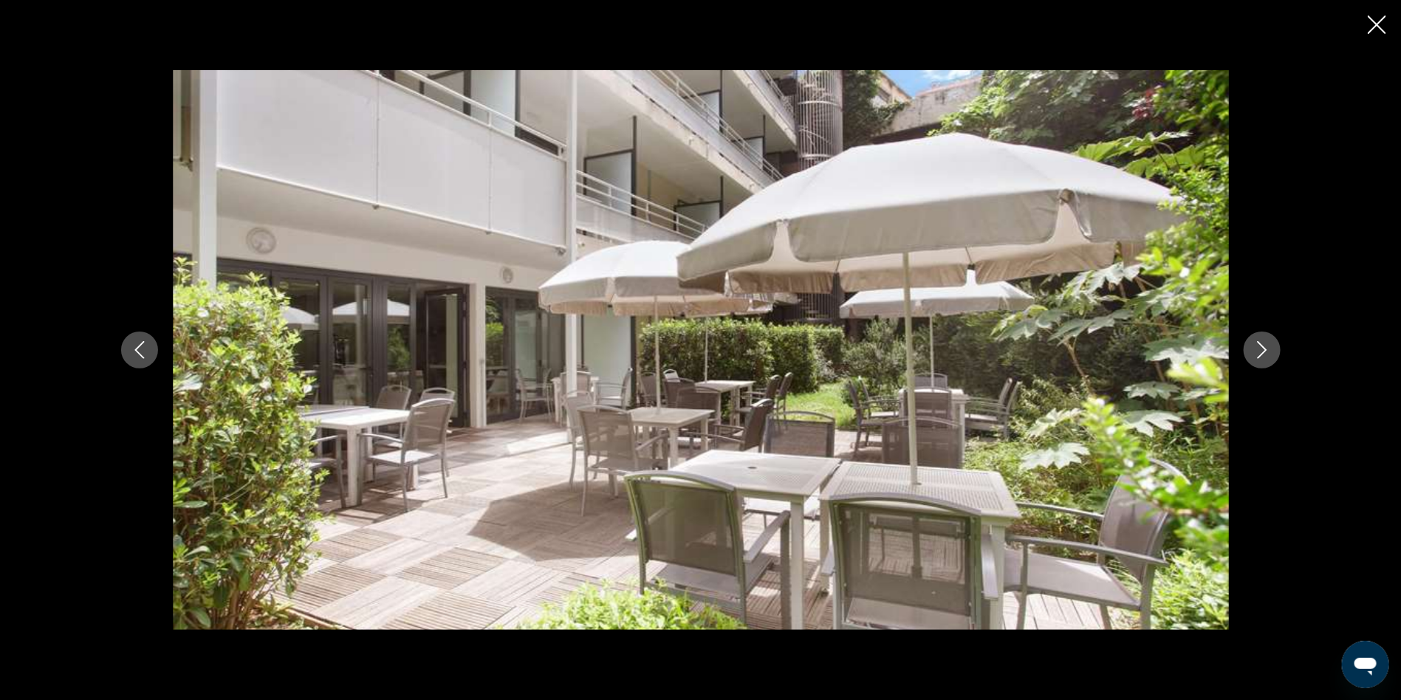
click at [1255, 354] on icon "Next image" at bounding box center [1262, 350] width 18 height 18
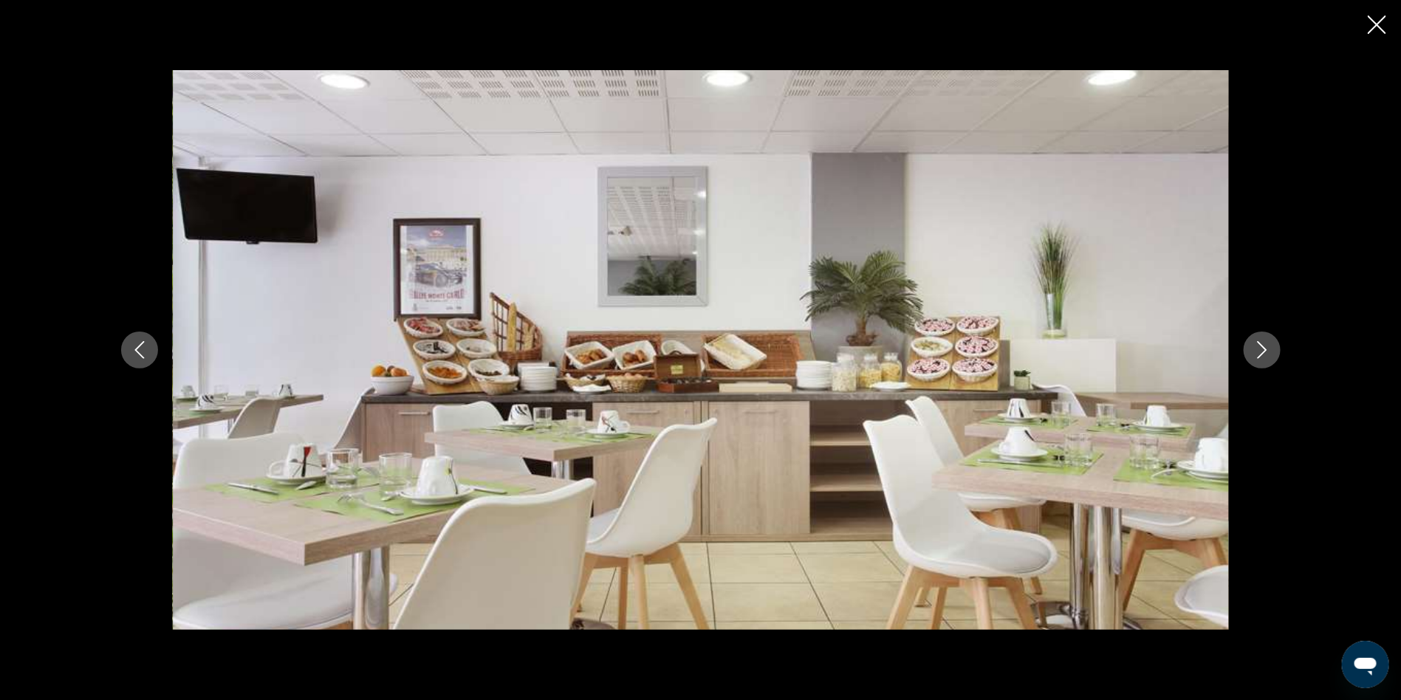
click at [1255, 354] on icon "Next image" at bounding box center [1262, 350] width 18 height 18
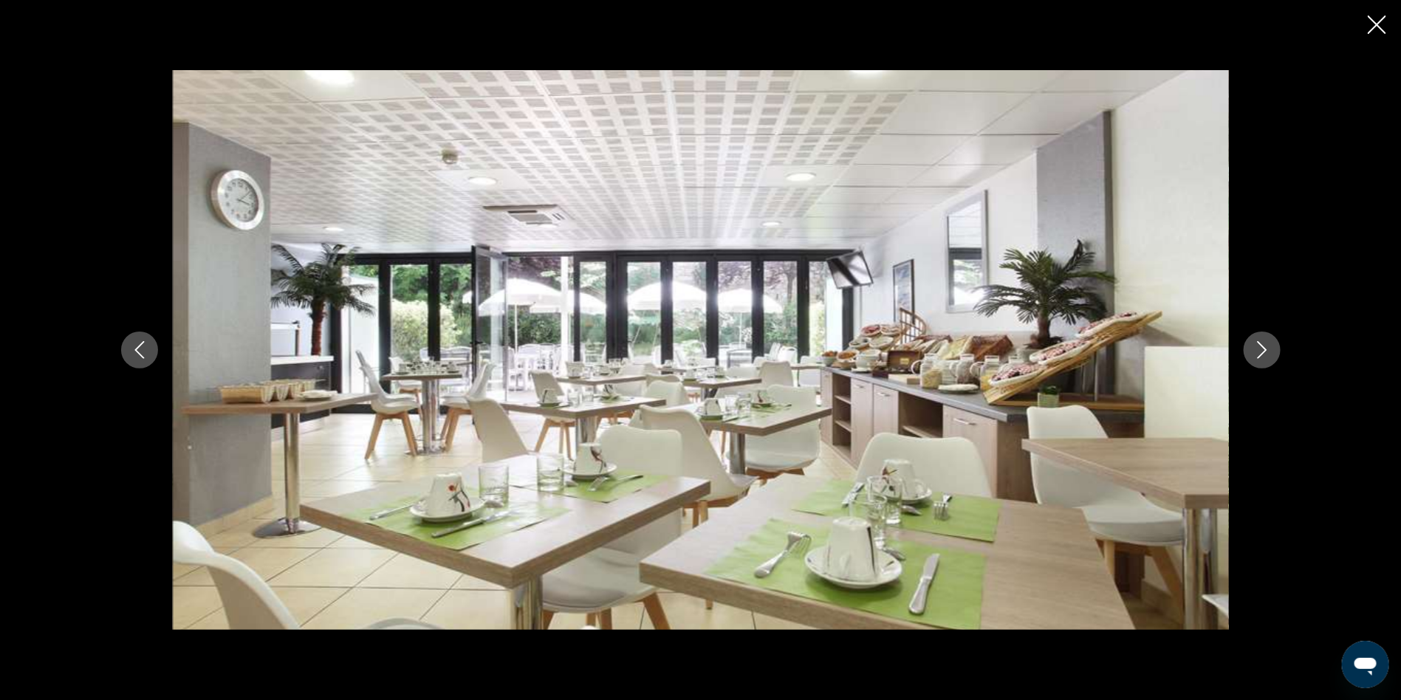
click at [1255, 354] on icon "Next image" at bounding box center [1262, 350] width 18 height 18
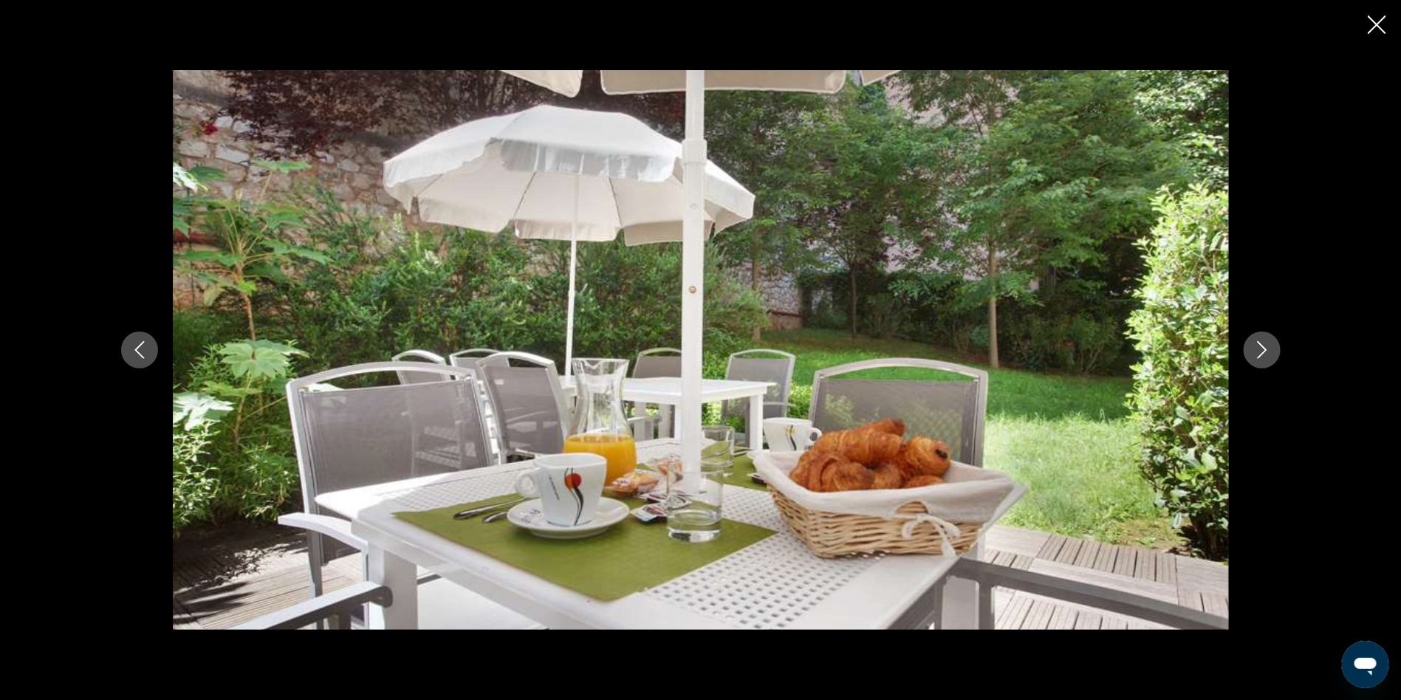
click at [1255, 354] on icon "Next image" at bounding box center [1262, 350] width 18 height 18
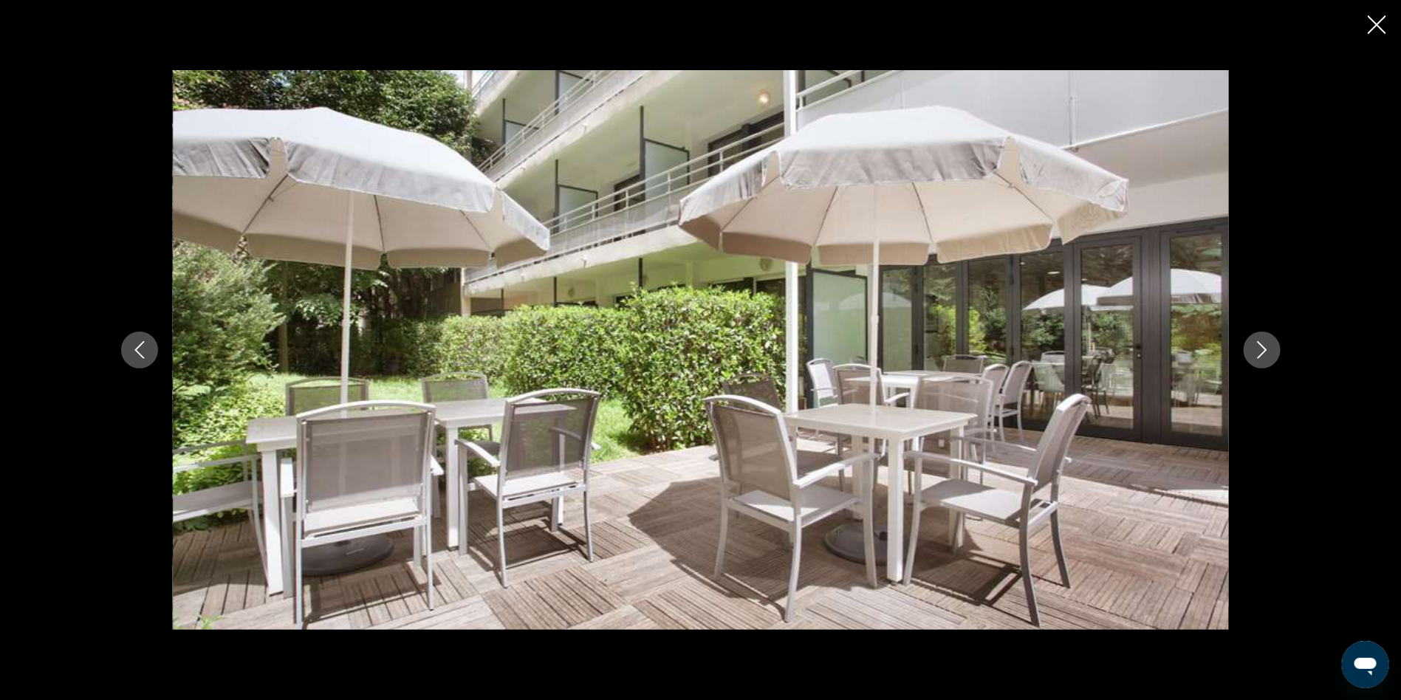
click at [1255, 354] on icon "Next image" at bounding box center [1262, 350] width 18 height 18
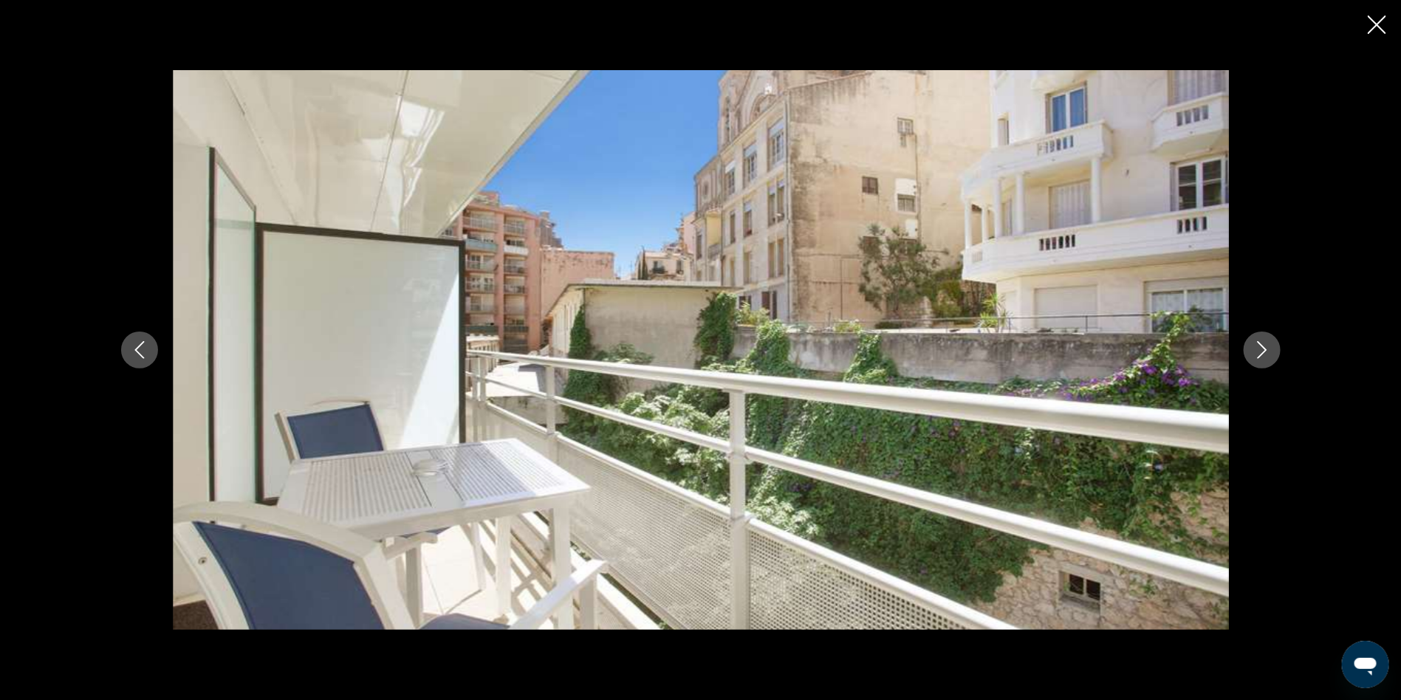
click at [1255, 354] on icon "Next image" at bounding box center [1262, 350] width 18 height 18
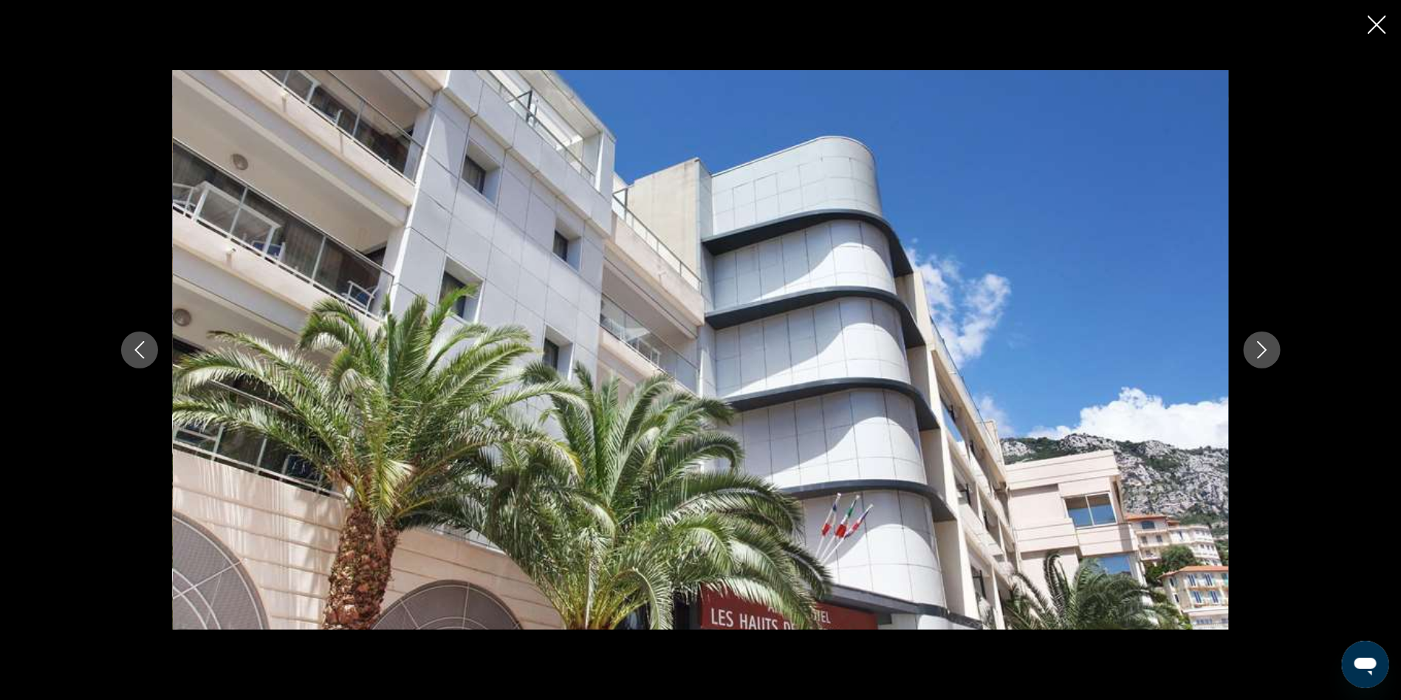
click at [1255, 354] on icon "Next image" at bounding box center [1262, 350] width 18 height 18
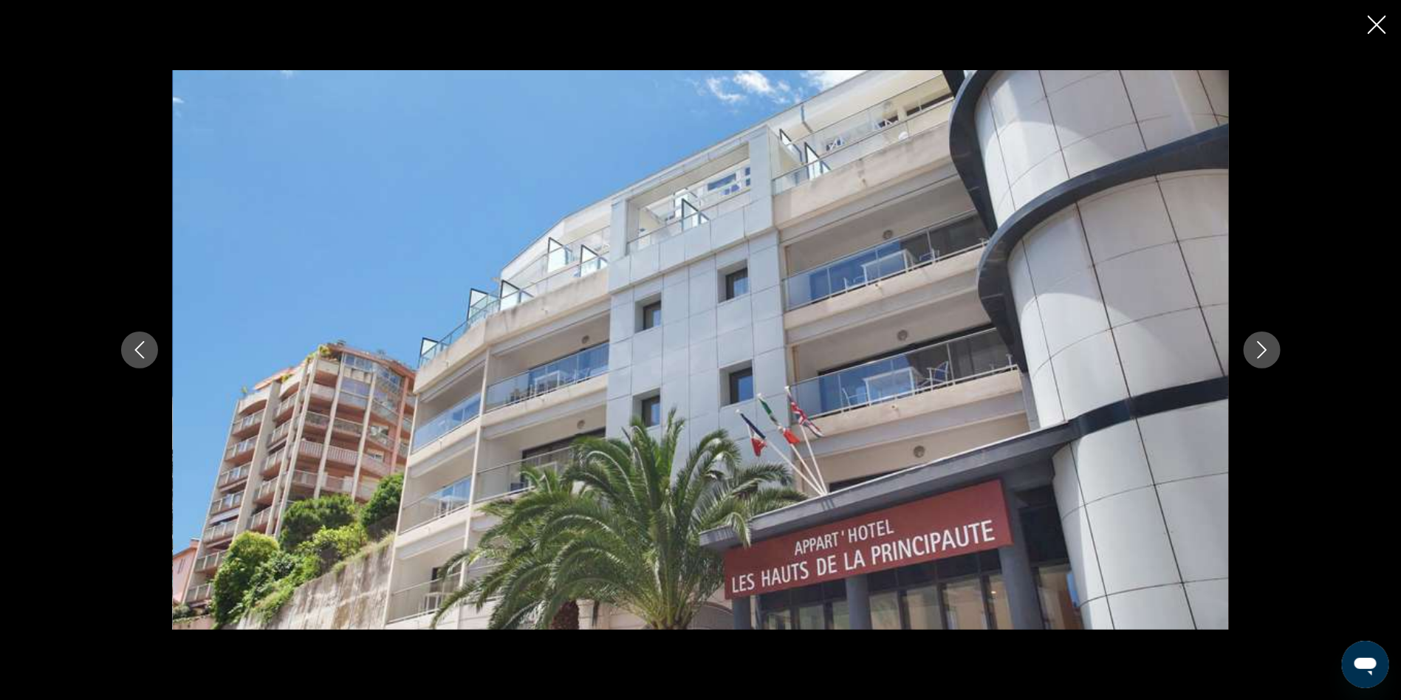
click at [1255, 354] on icon "Next image" at bounding box center [1262, 350] width 18 height 18
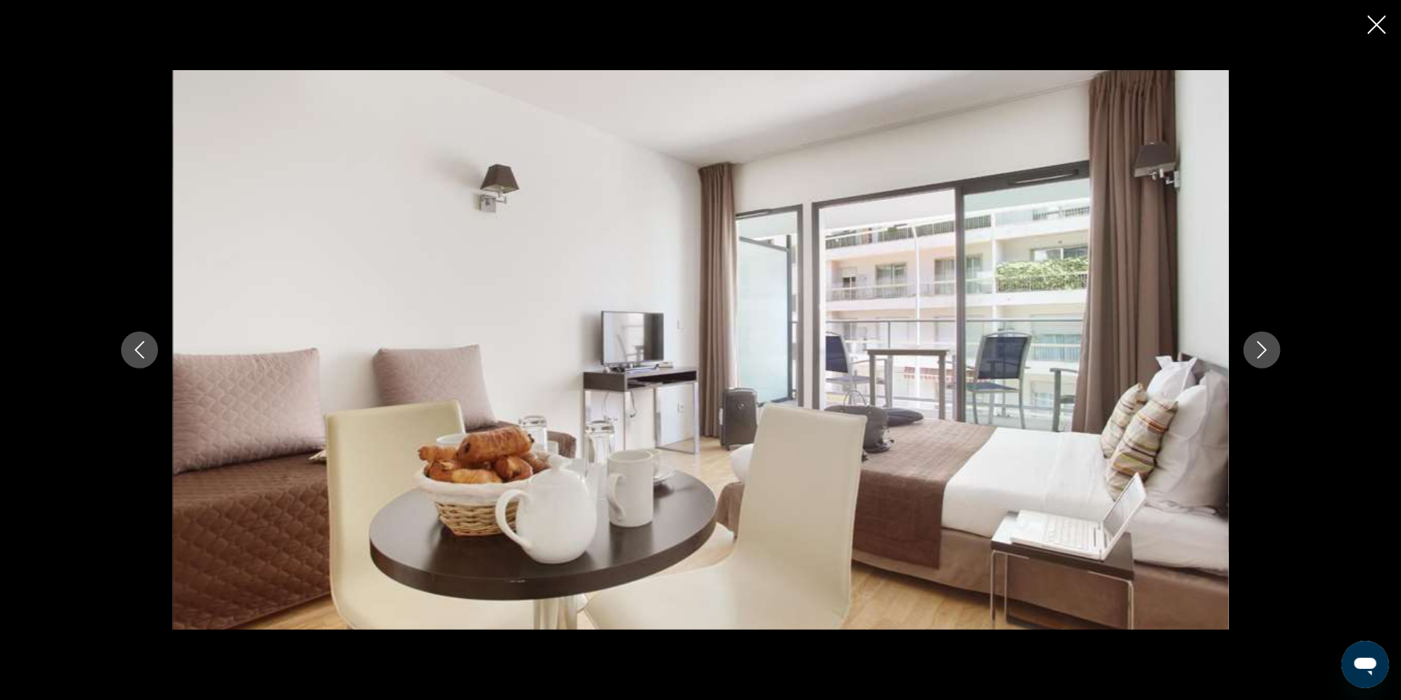
click at [1255, 354] on icon "Next image" at bounding box center [1262, 350] width 18 height 18
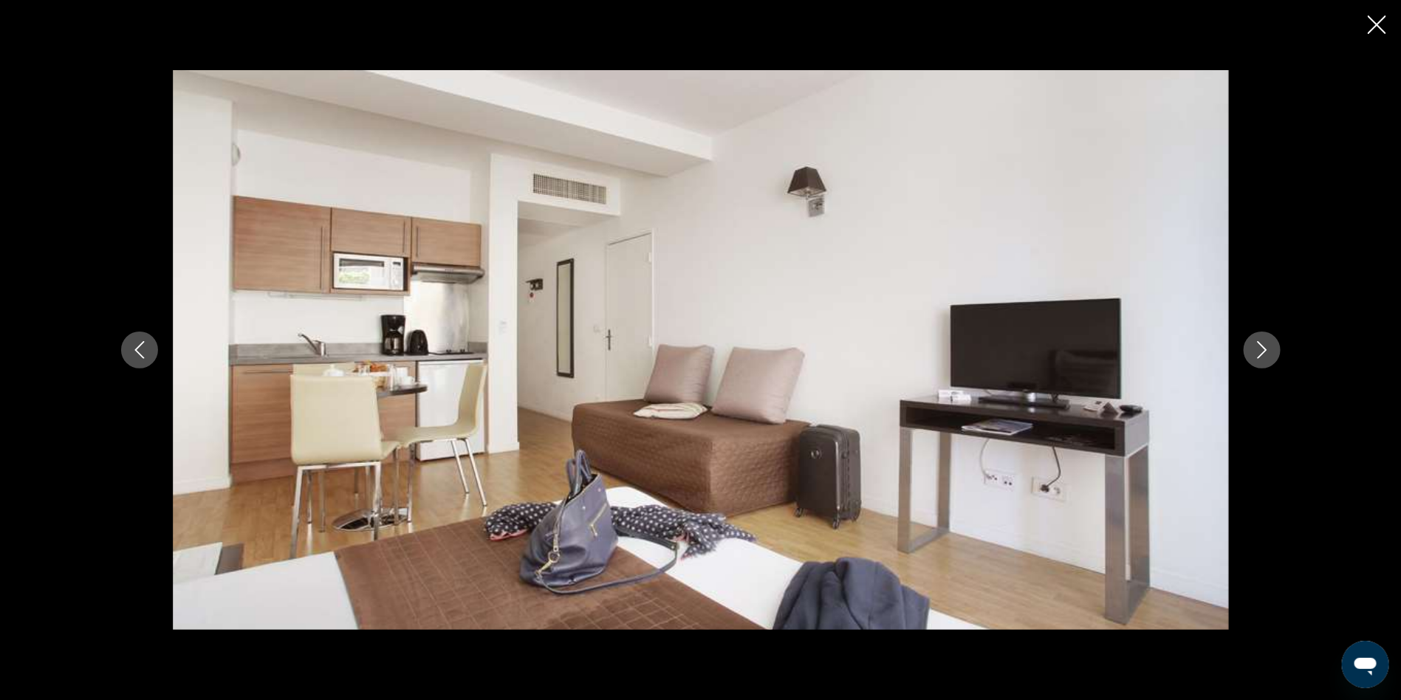
click at [1255, 354] on icon "Next image" at bounding box center [1262, 350] width 18 height 18
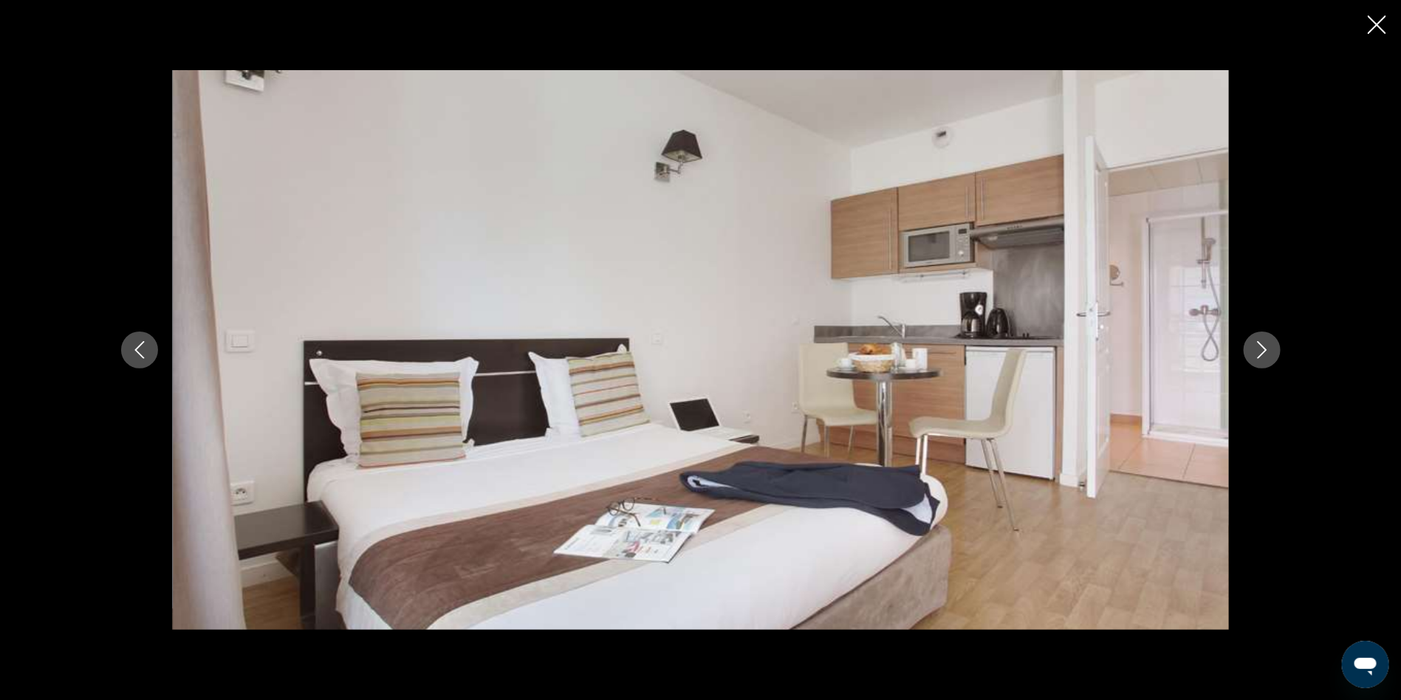
click at [1255, 354] on icon "Next image" at bounding box center [1262, 350] width 18 height 18
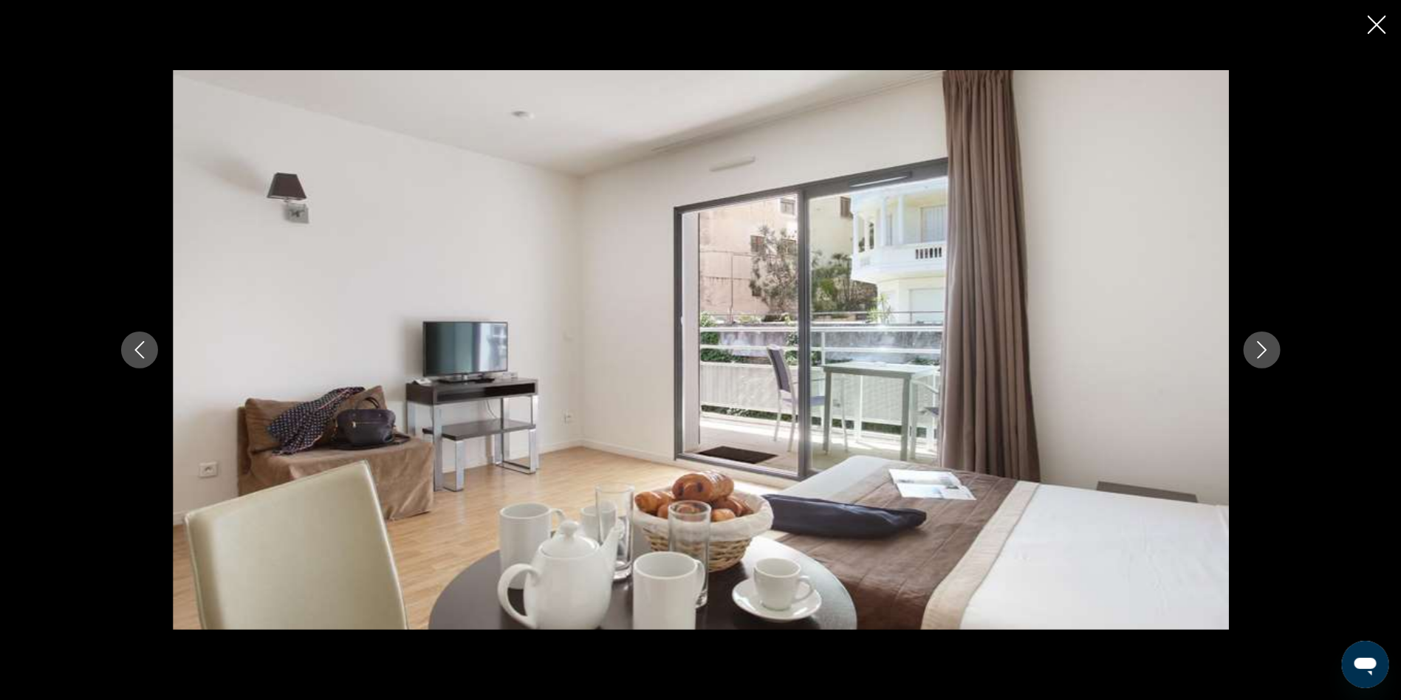
click at [1375, 21] on icon "Close slideshow" at bounding box center [1377, 25] width 18 height 18
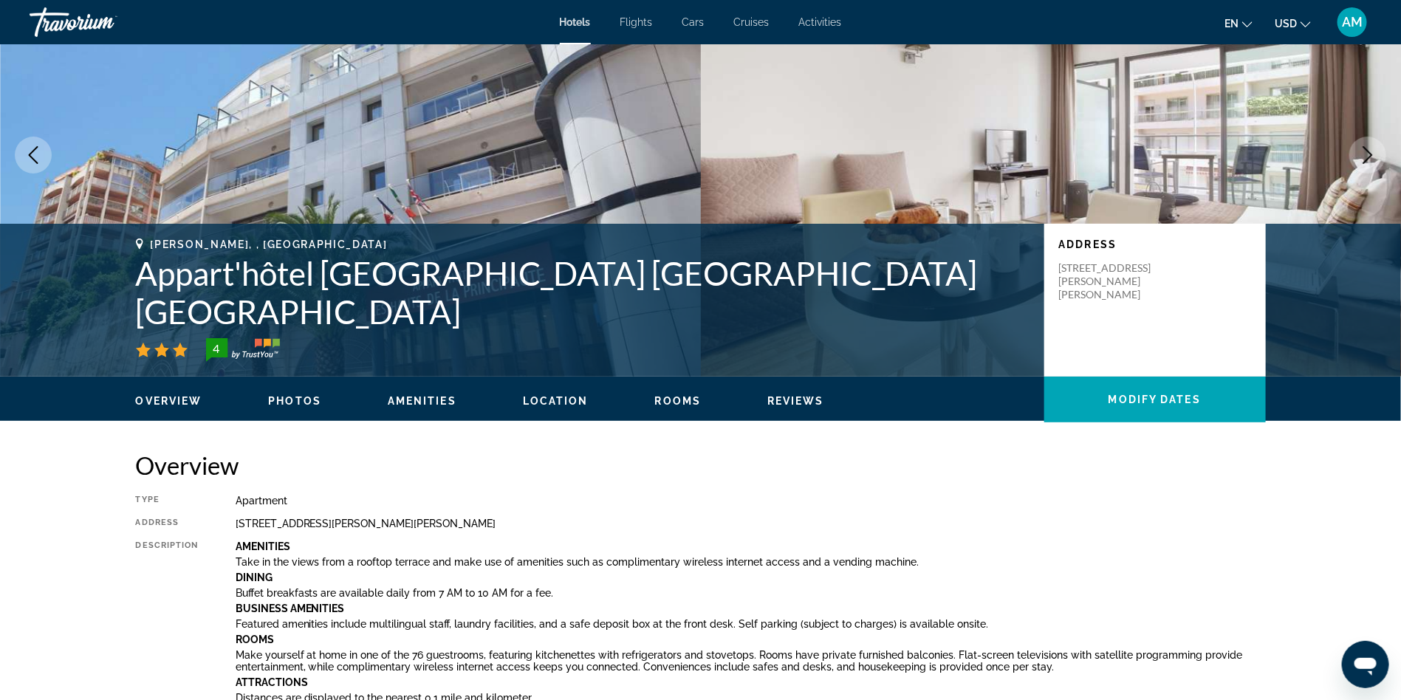
scroll to position [0, 0]
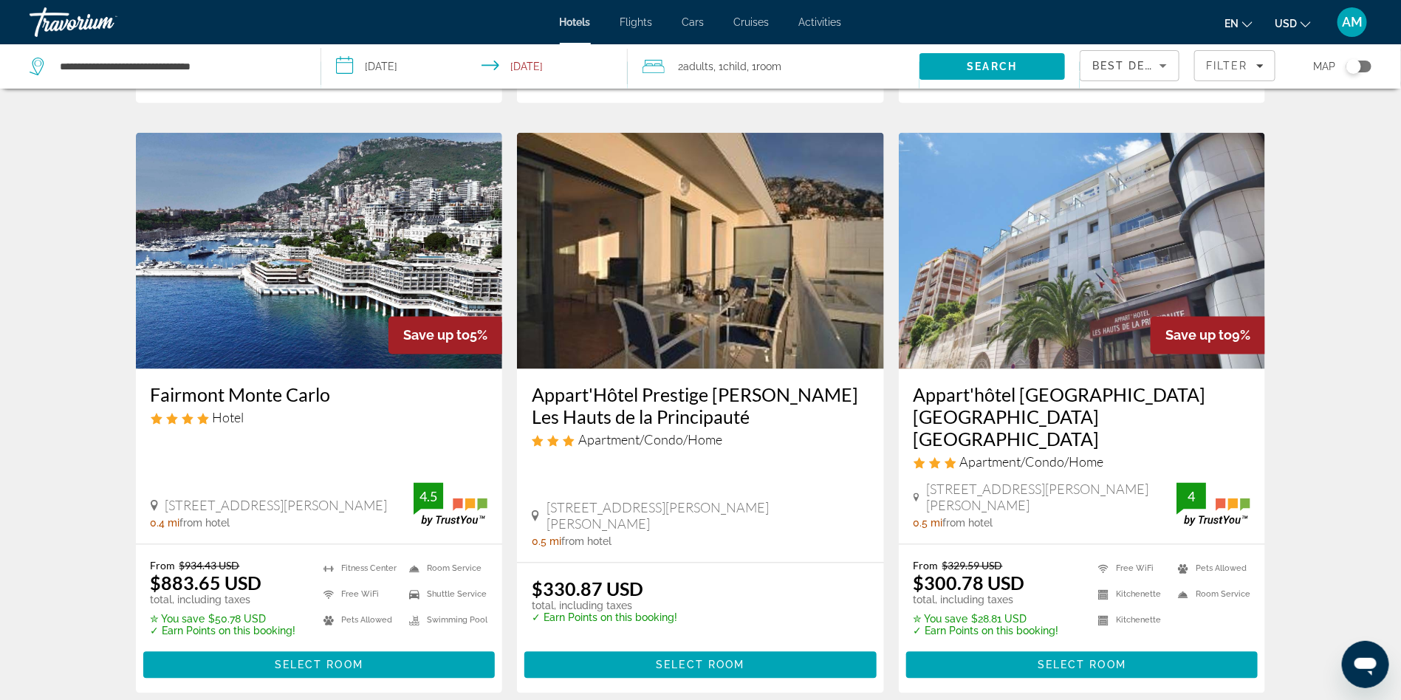
scroll to position [1129, 0]
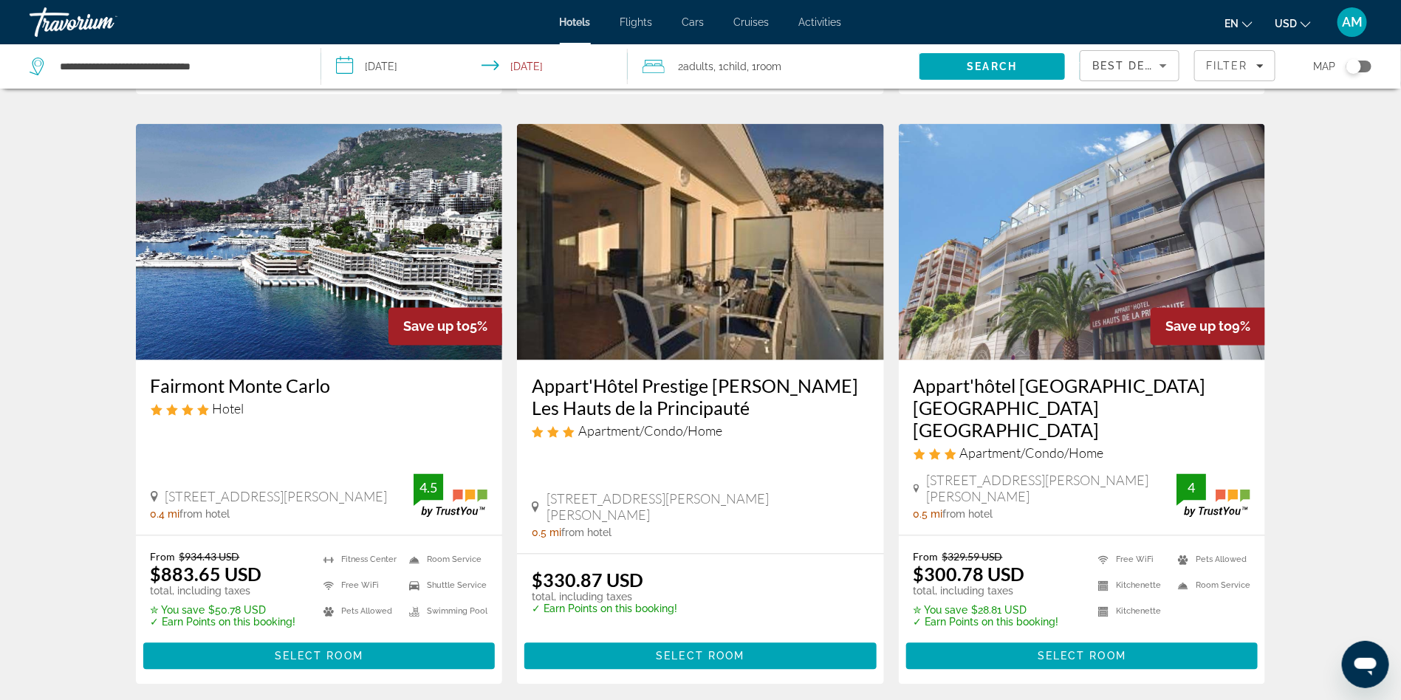
click at [976, 283] on img "Main content" at bounding box center [1082, 242] width 367 height 236
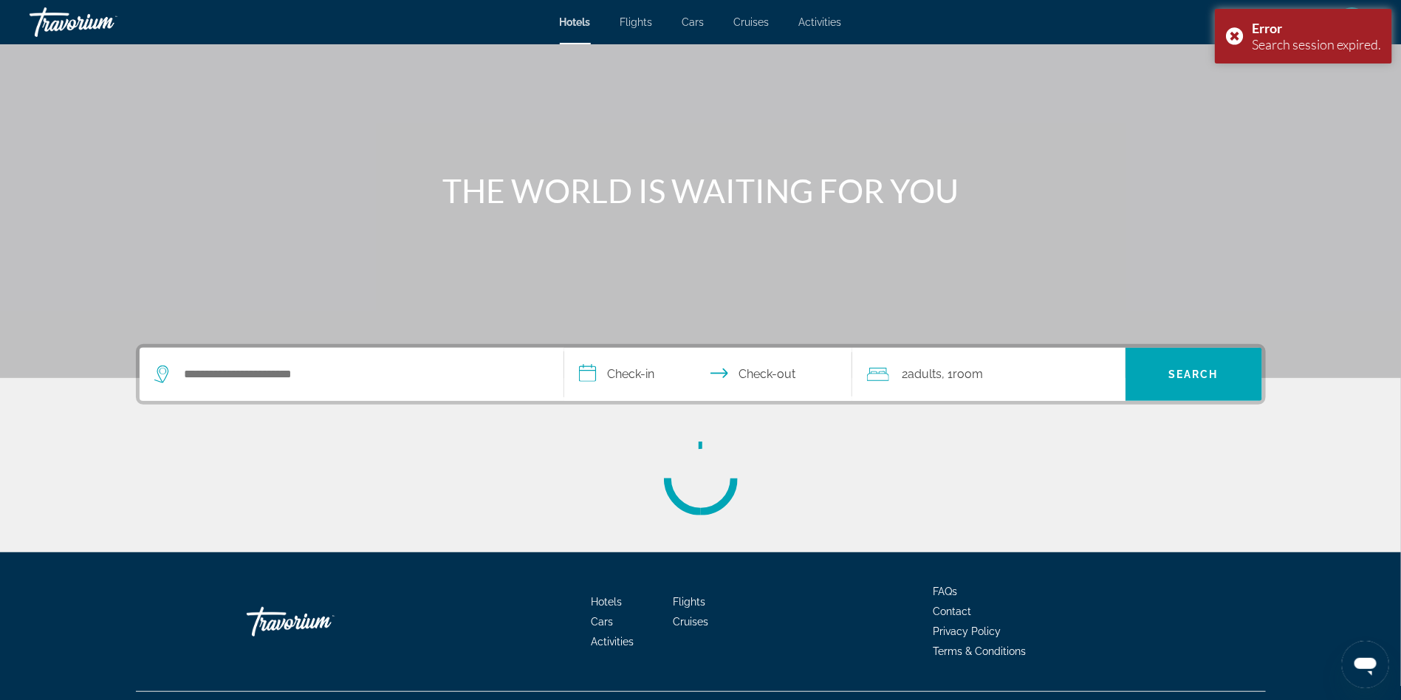
scroll to position [76, 0]
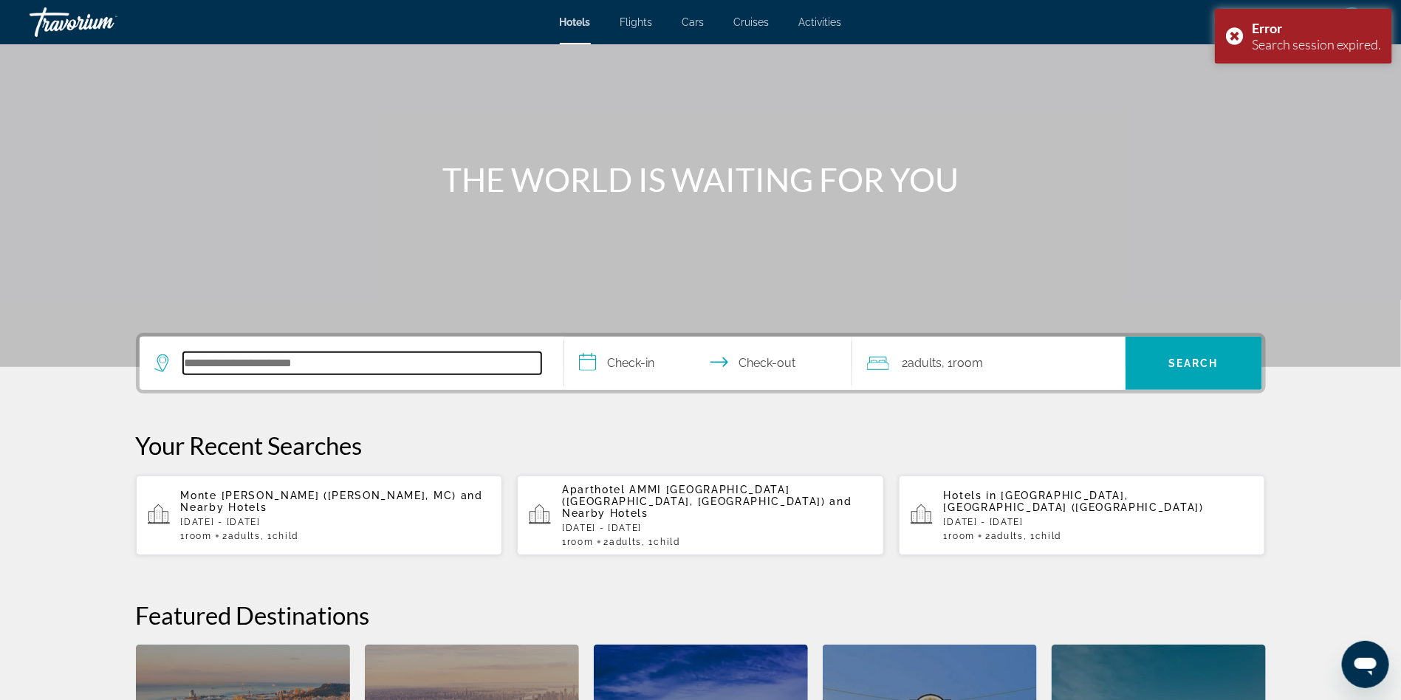
click at [321, 357] on input "Search hotel destination" at bounding box center [362, 363] width 358 height 22
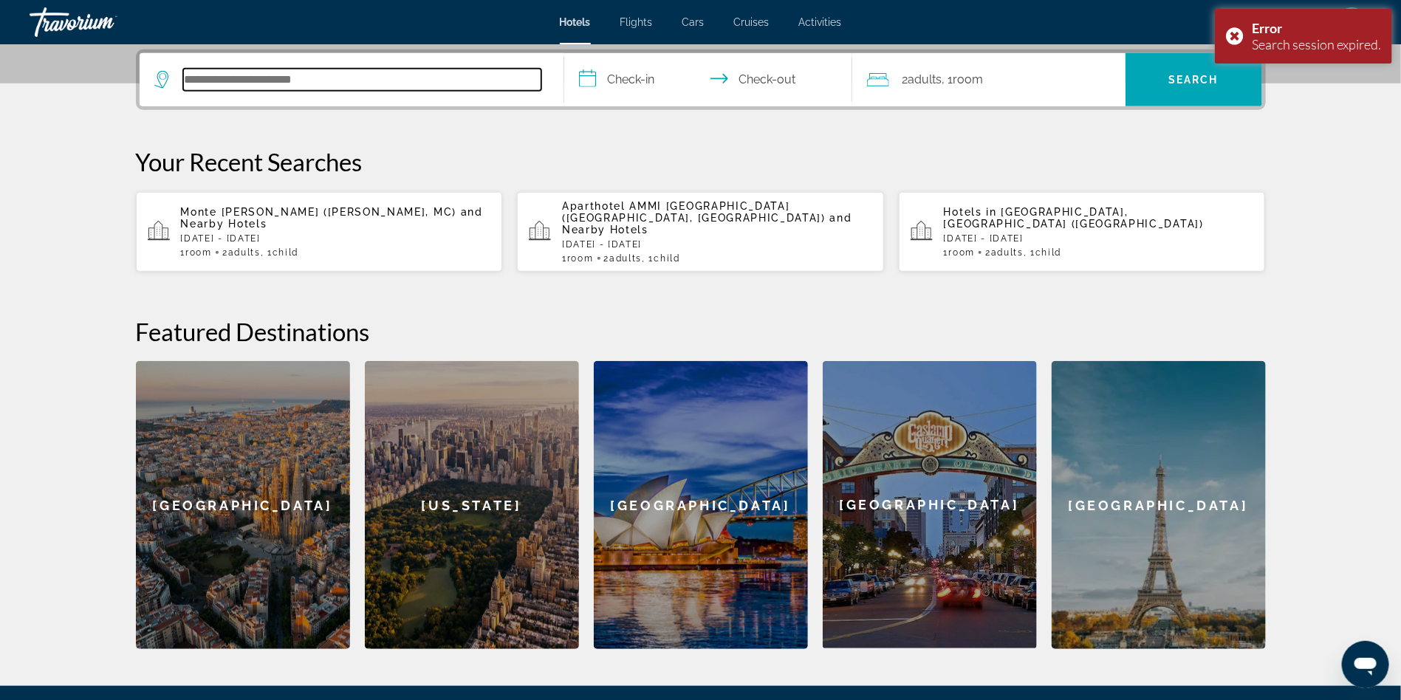
scroll to position [360, 0]
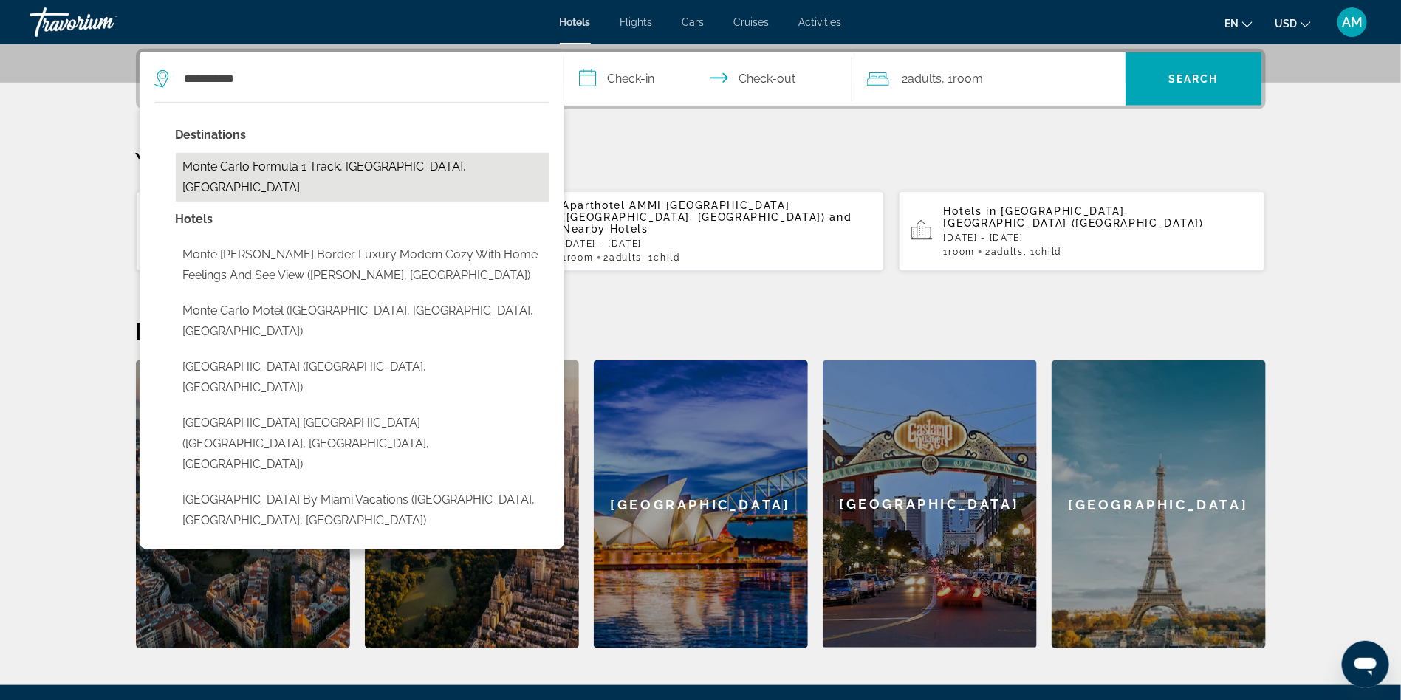
click at [297, 173] on button "Monte Carlo Formula 1 Track, [GEOGRAPHIC_DATA], [GEOGRAPHIC_DATA]" at bounding box center [363, 177] width 374 height 49
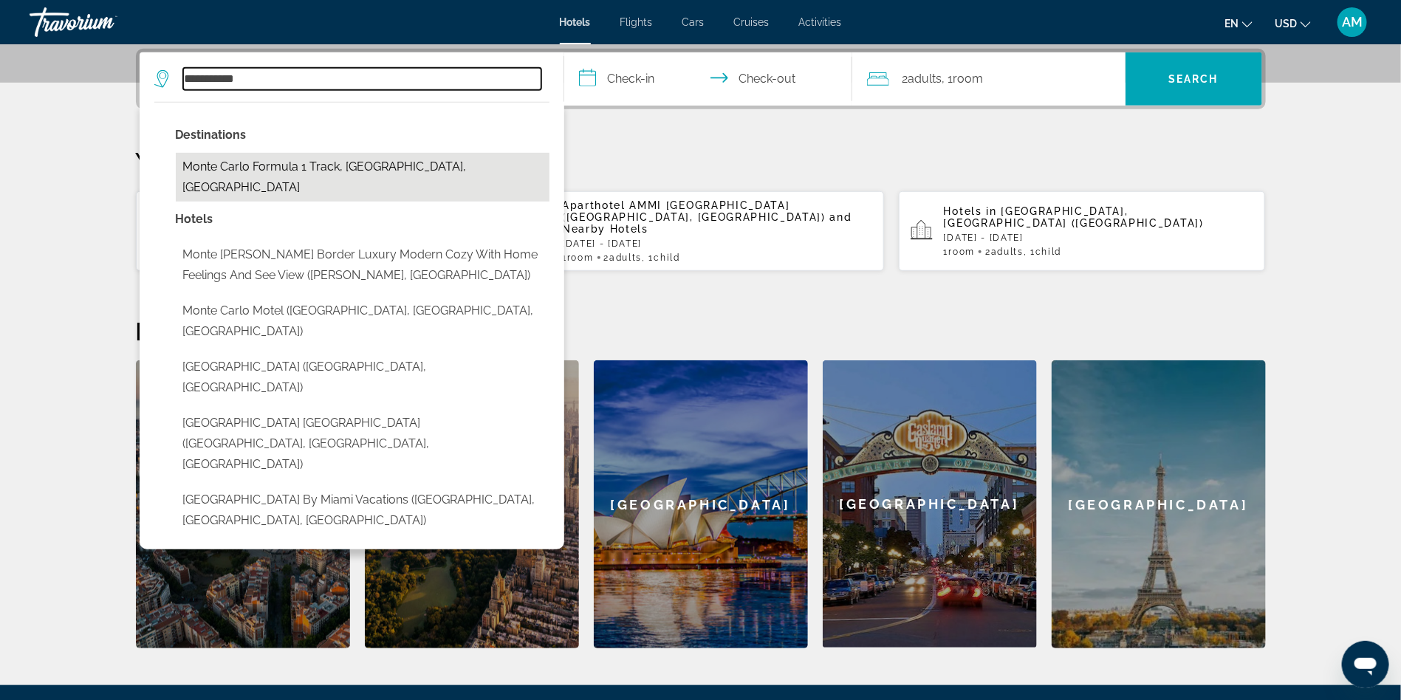
type input "**********"
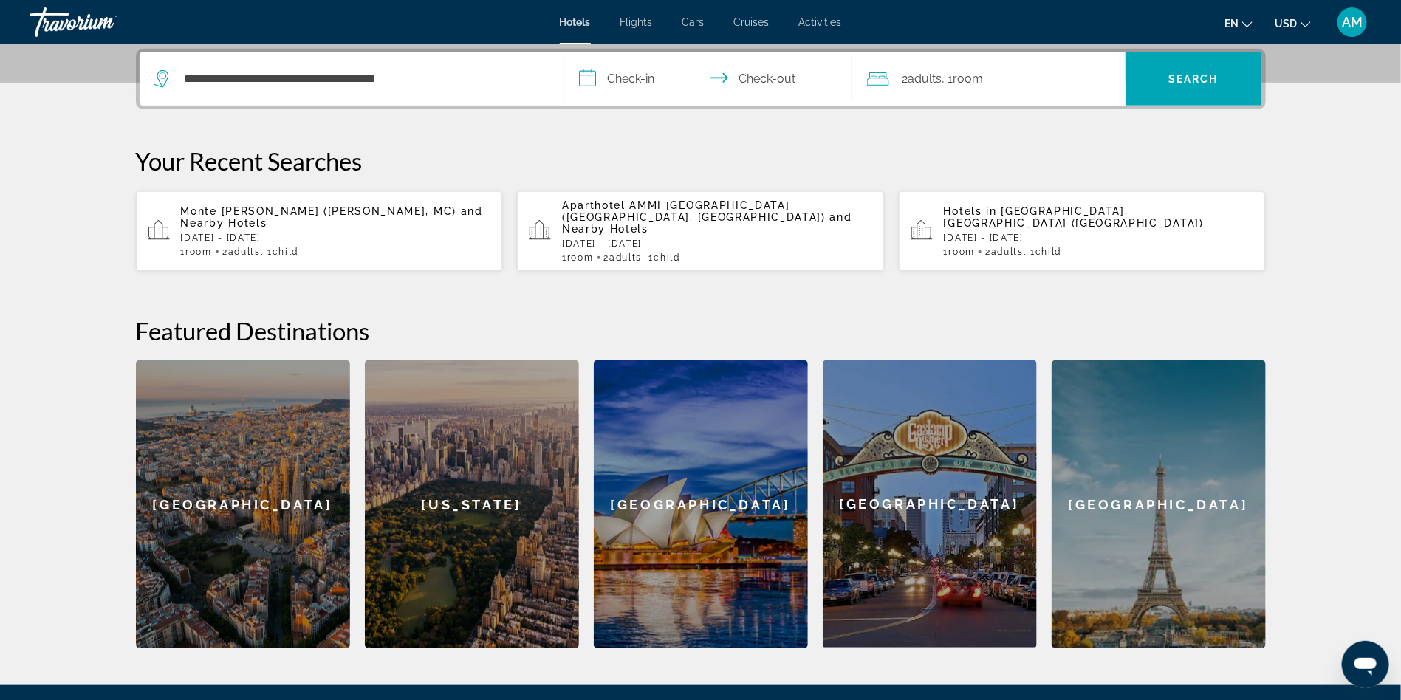
click at [616, 85] on input "**********" at bounding box center [711, 81] width 294 height 58
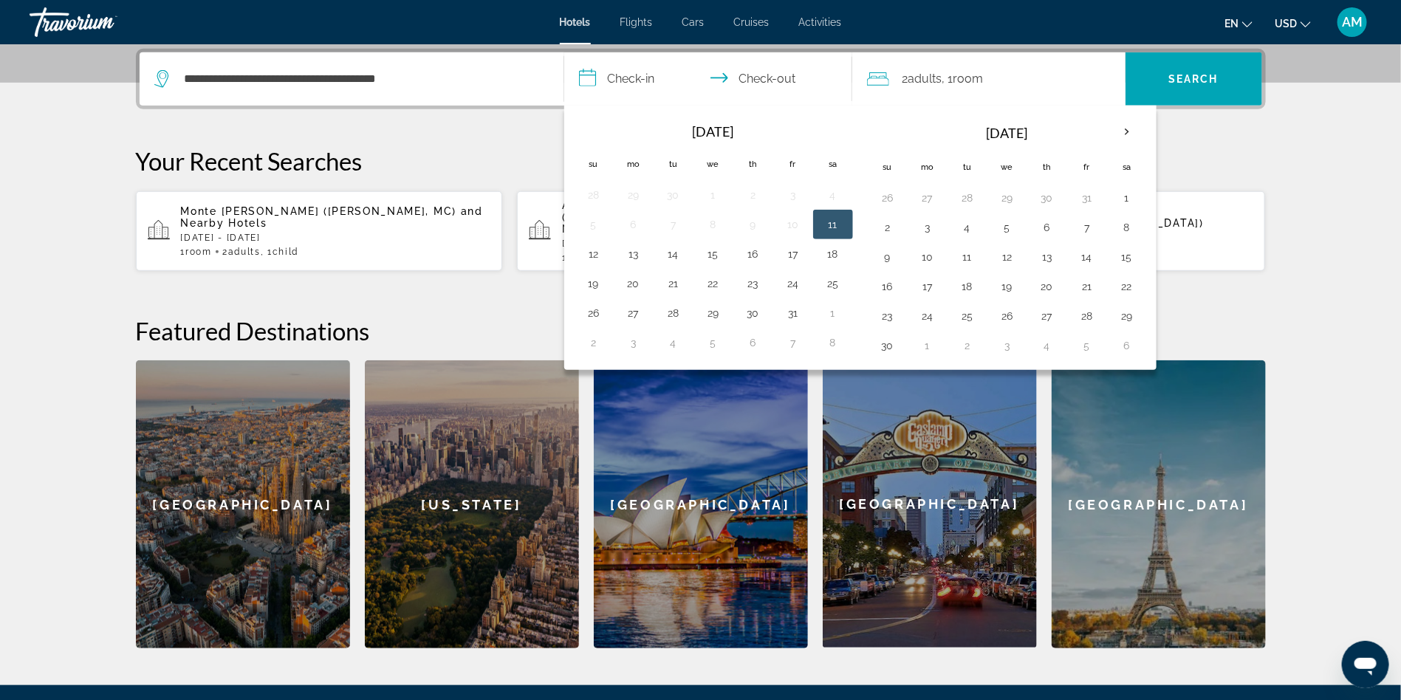
click at [824, 219] on button "11" at bounding box center [833, 224] width 24 height 21
click at [641, 251] on button "13" at bounding box center [634, 254] width 24 height 21
type input "**********"
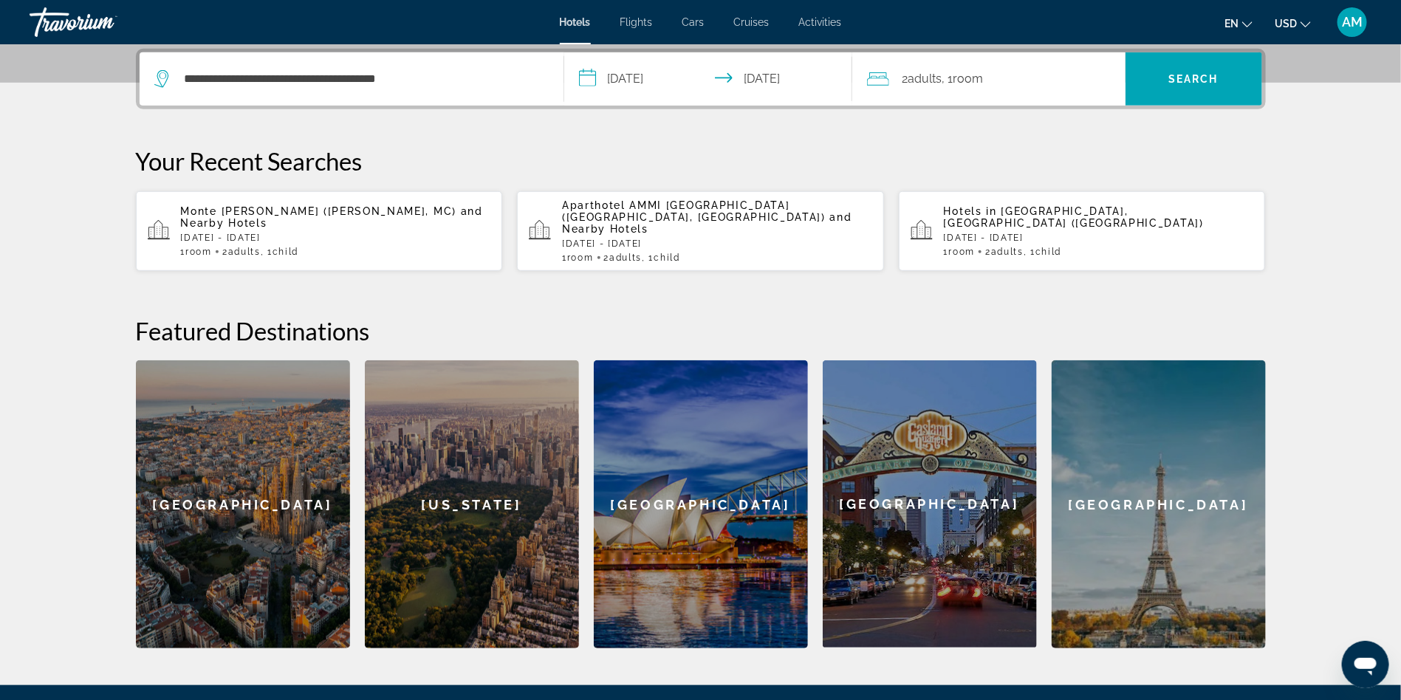
click at [934, 87] on span "2 Adult Adults" at bounding box center [923, 79] width 40 height 21
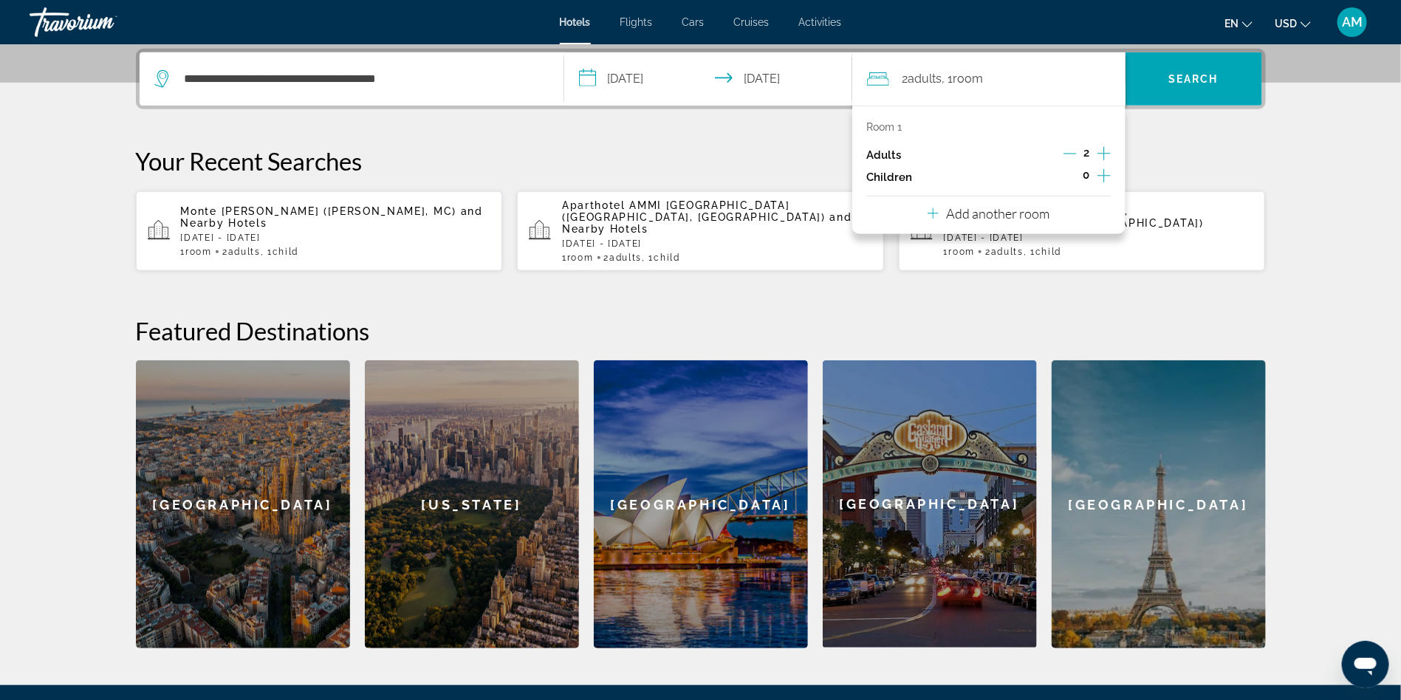
click at [1103, 174] on icon "Increment children" at bounding box center [1104, 176] width 13 height 18
click at [964, 218] on icon "Travelers: 2 adults, 1 child" at bounding box center [968, 217] width 18 height 18
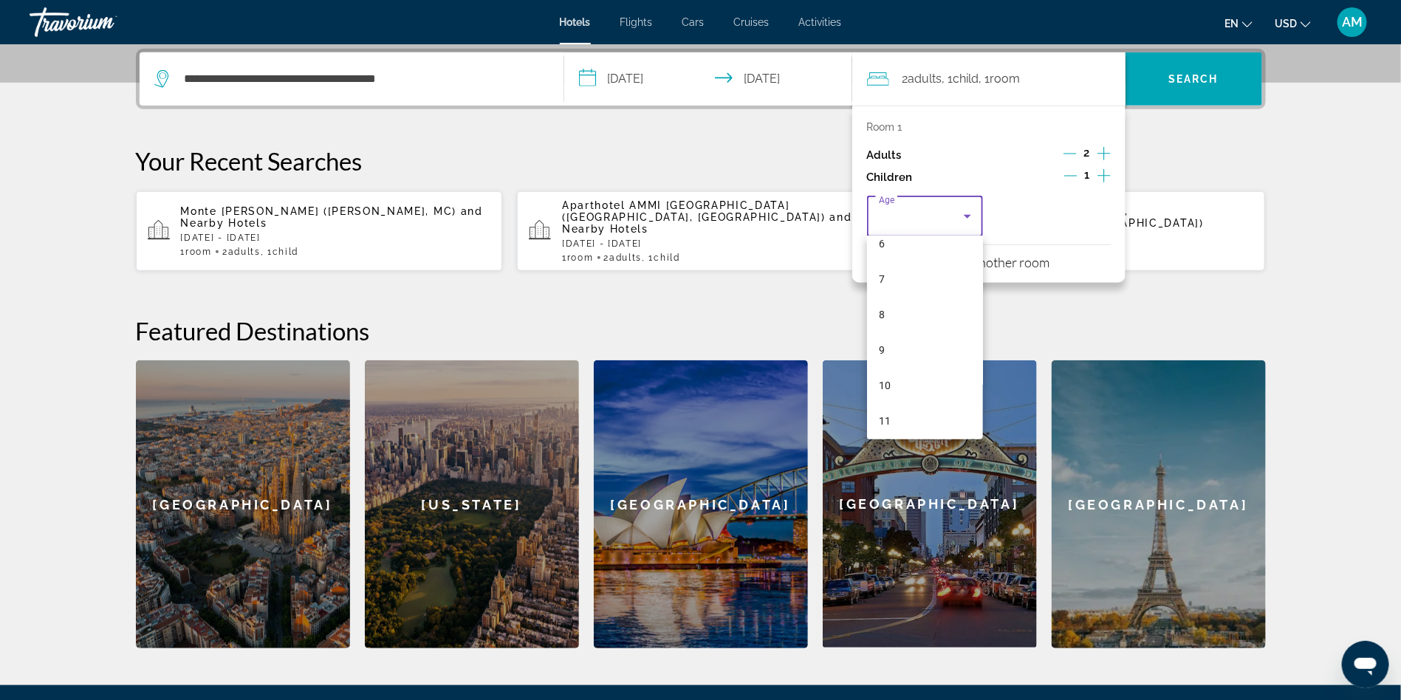
scroll to position [237, 0]
click at [925, 375] on mat-option "10" at bounding box center [925, 377] width 117 height 35
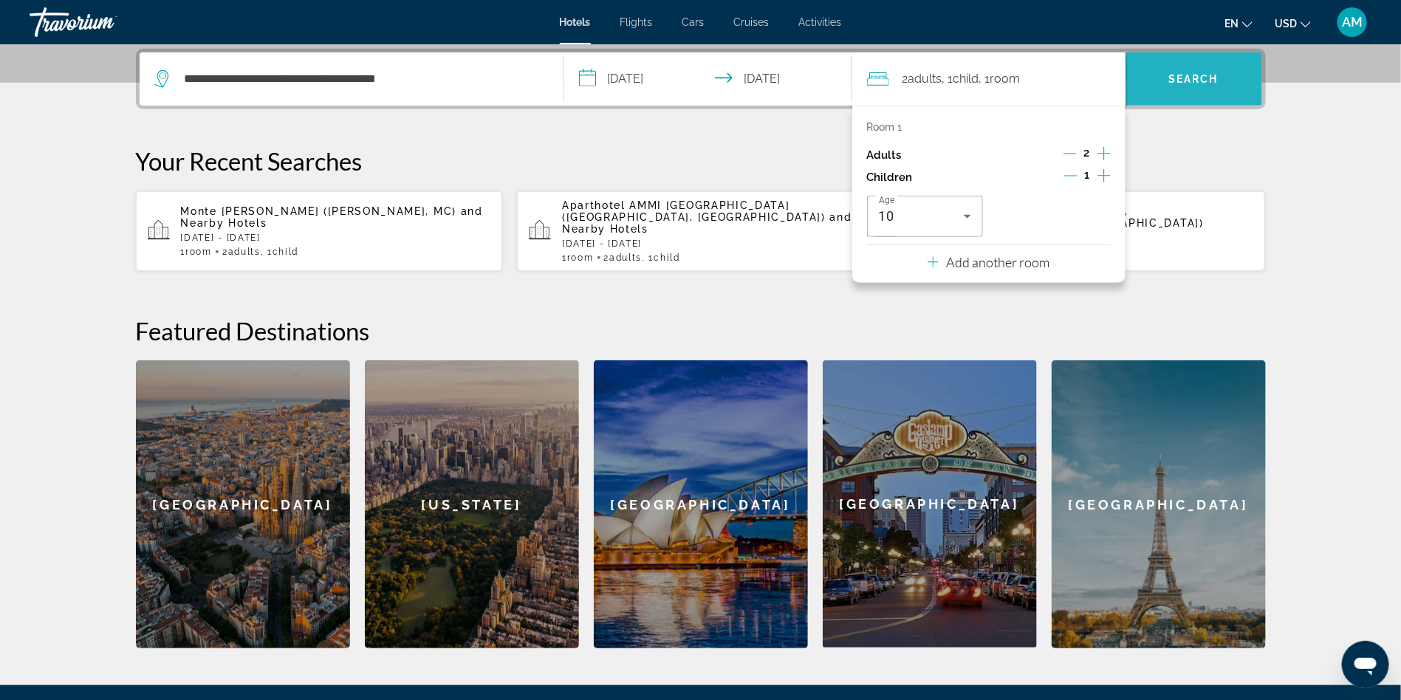
click at [1221, 76] on span "Search" at bounding box center [1194, 78] width 137 height 35
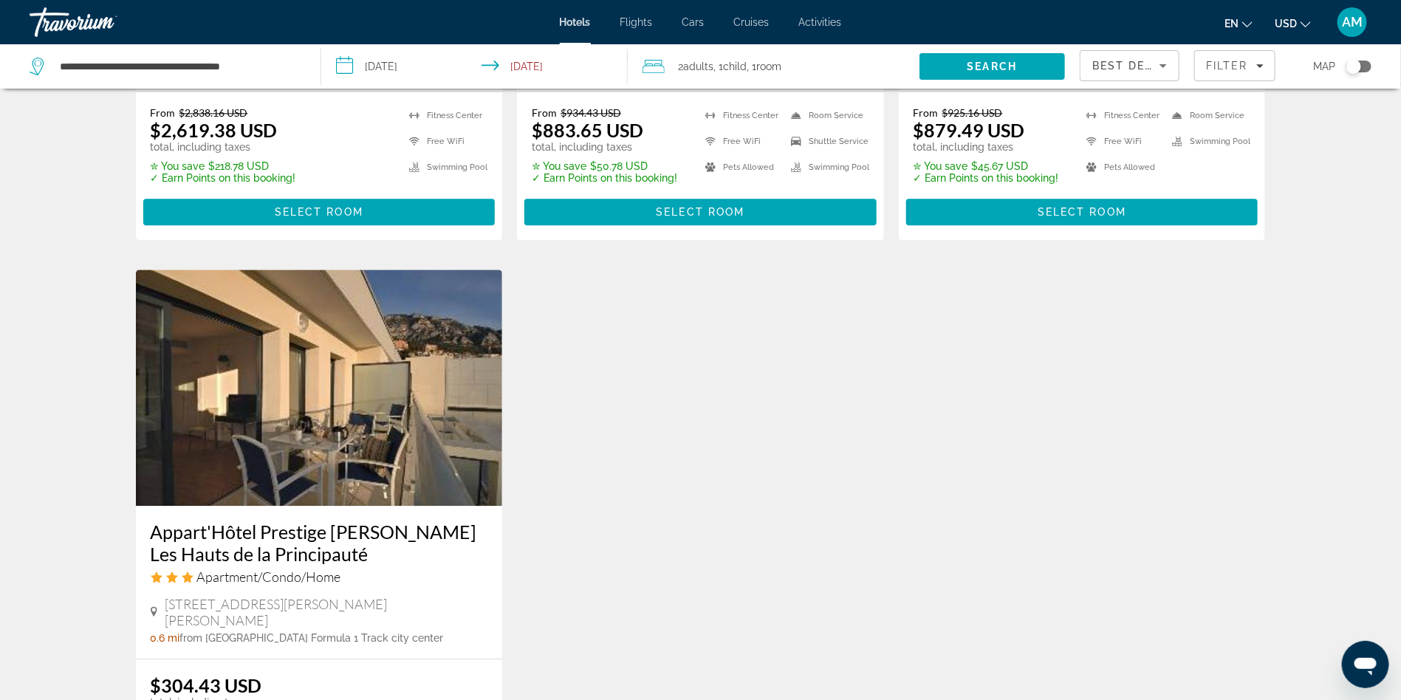
scroll to position [1601, 0]
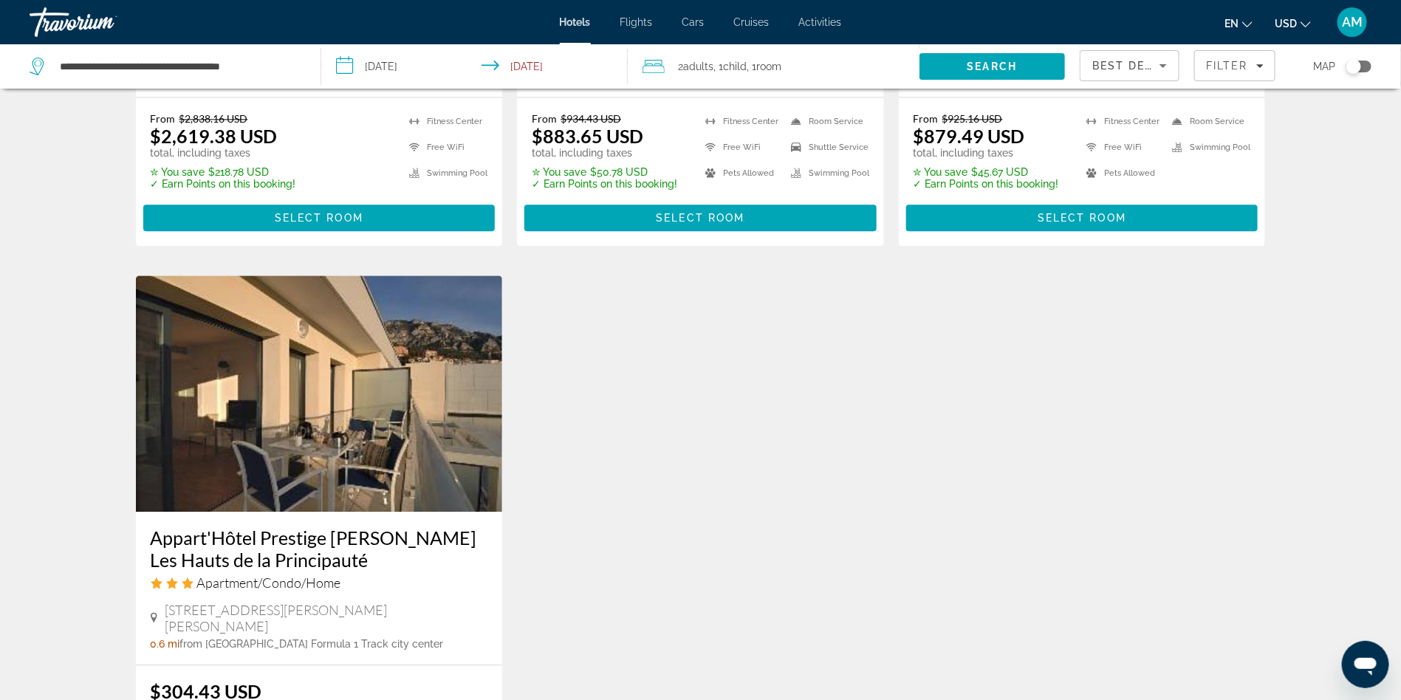
click at [459, 331] on img "Main content" at bounding box center [319, 393] width 367 height 236
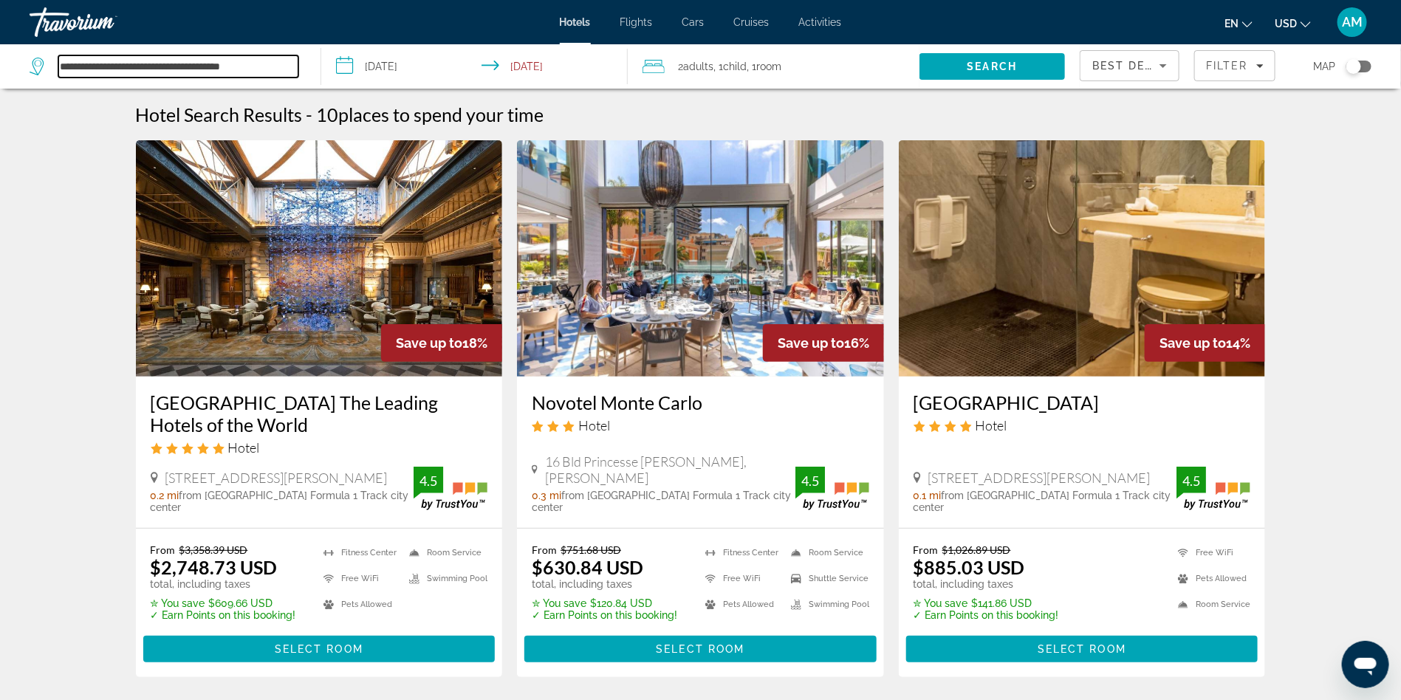
click at [131, 63] on input "**********" at bounding box center [178, 66] width 240 height 22
click at [291, 66] on input "**********" at bounding box center [178, 66] width 240 height 22
type input "*"
click at [221, 67] on input "Search hotel destination" at bounding box center [178, 66] width 240 height 22
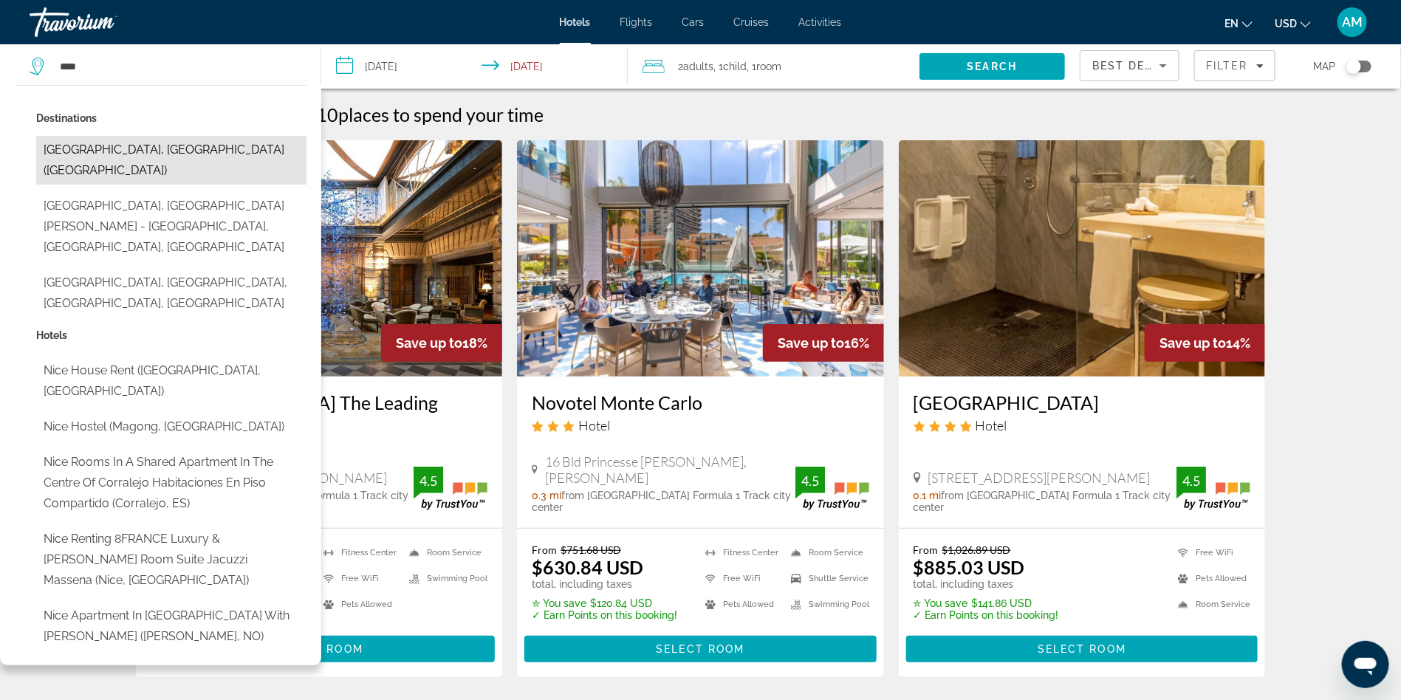
click at [126, 143] on button "[GEOGRAPHIC_DATA], [GEOGRAPHIC_DATA] ([GEOGRAPHIC_DATA])" at bounding box center [171, 160] width 270 height 49
type input "**********"
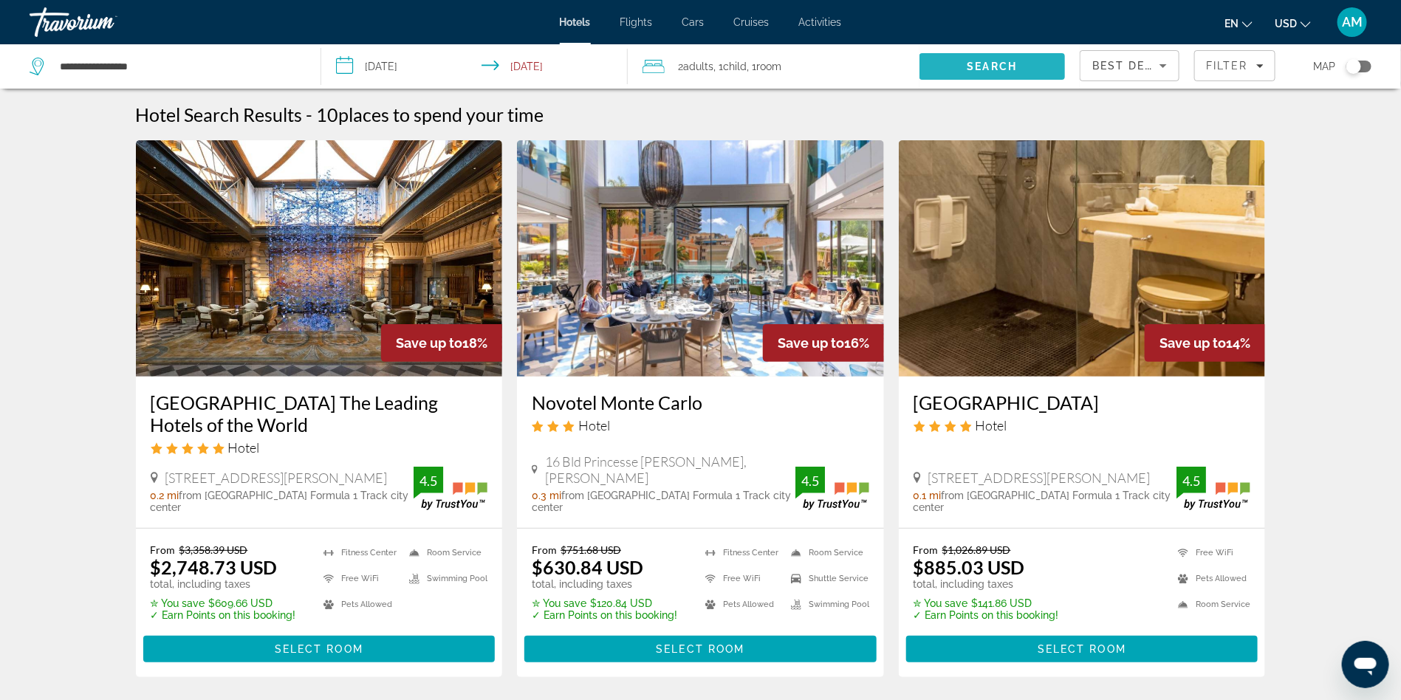
click at [948, 60] on span "Search" at bounding box center [993, 66] width 146 height 35
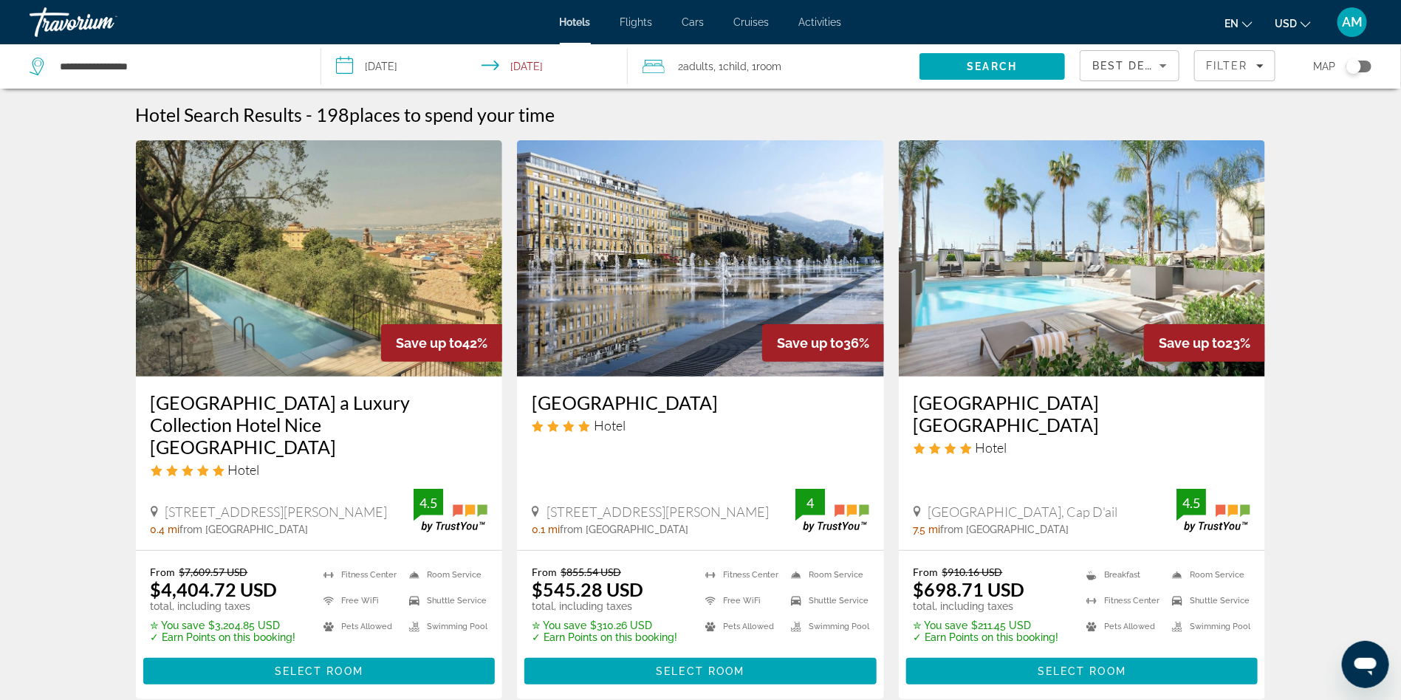
click at [521, 66] on input "**********" at bounding box center [477, 68] width 312 height 49
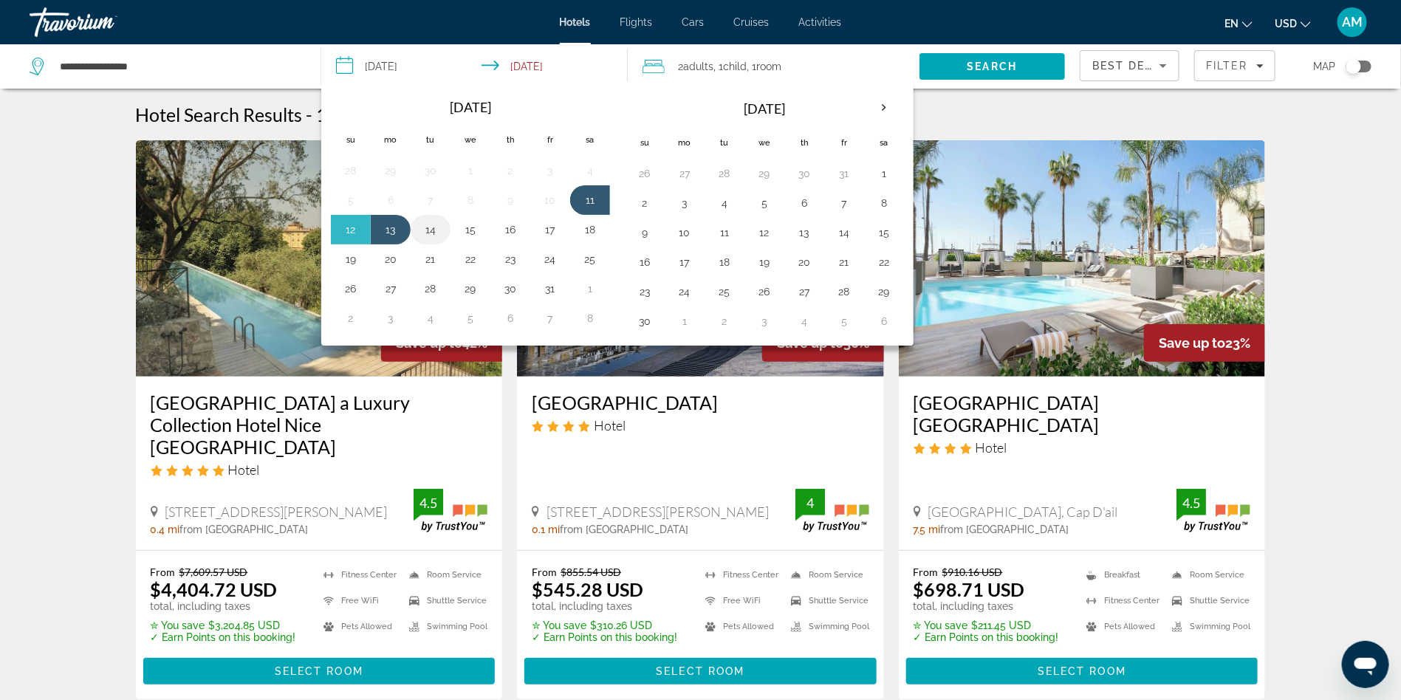
click at [425, 230] on button "14" at bounding box center [431, 229] width 24 height 21
click at [589, 191] on button "11" at bounding box center [590, 200] width 24 height 21
type input "**********"
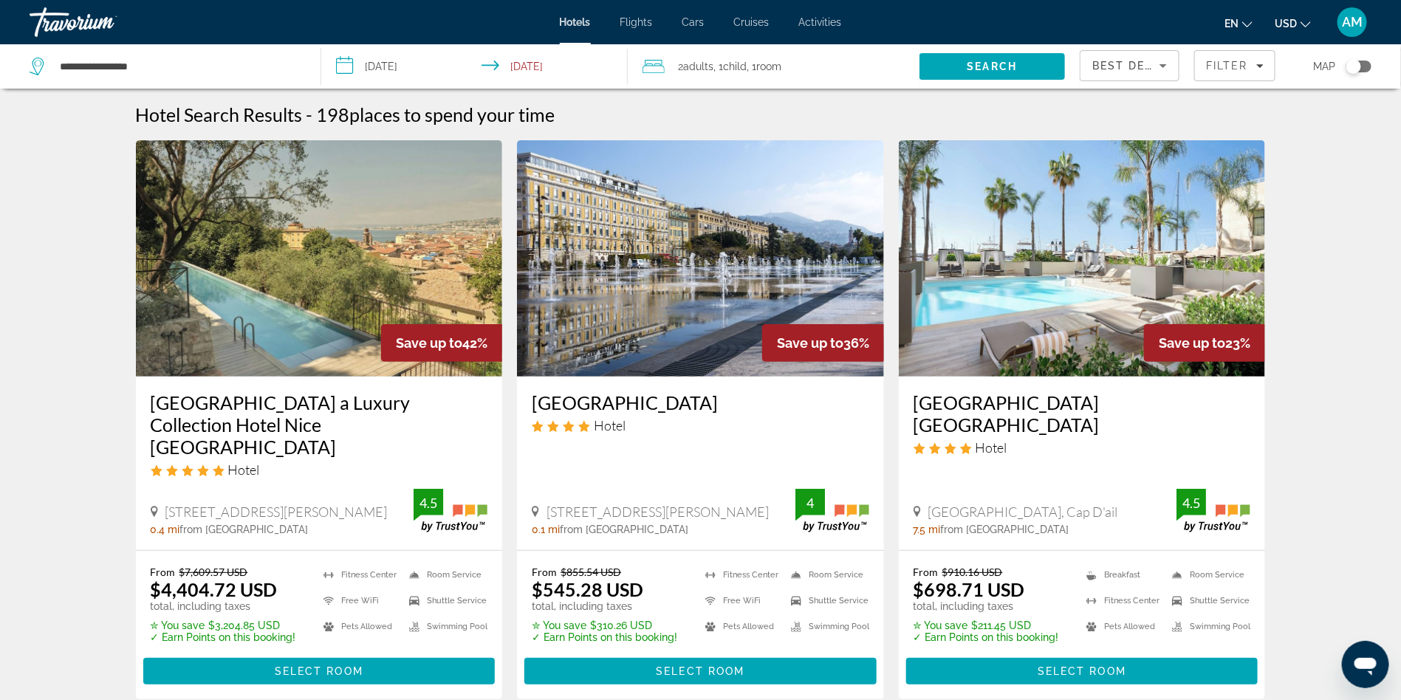
click at [408, 64] on input "**********" at bounding box center [477, 68] width 312 height 49
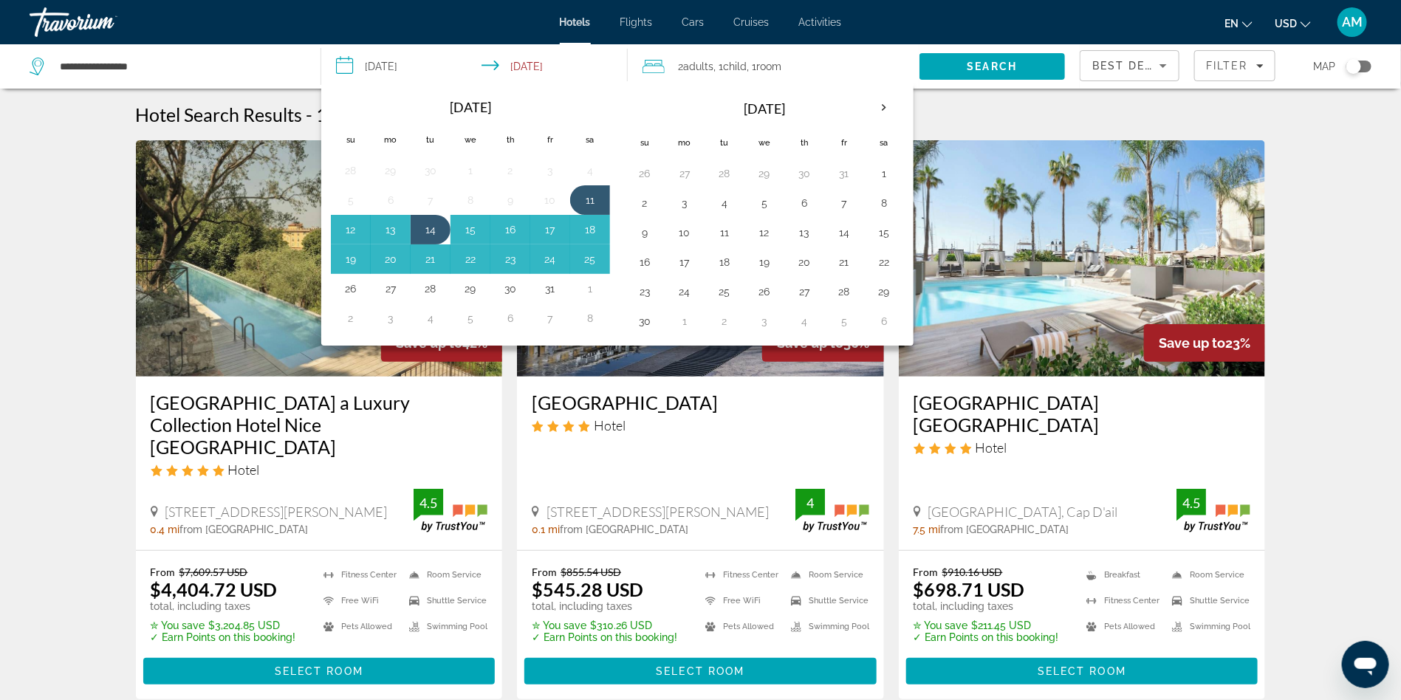
click at [1141, 107] on div "Hotel Search Results - 198 places to spend your time" at bounding box center [701, 114] width 1130 height 22
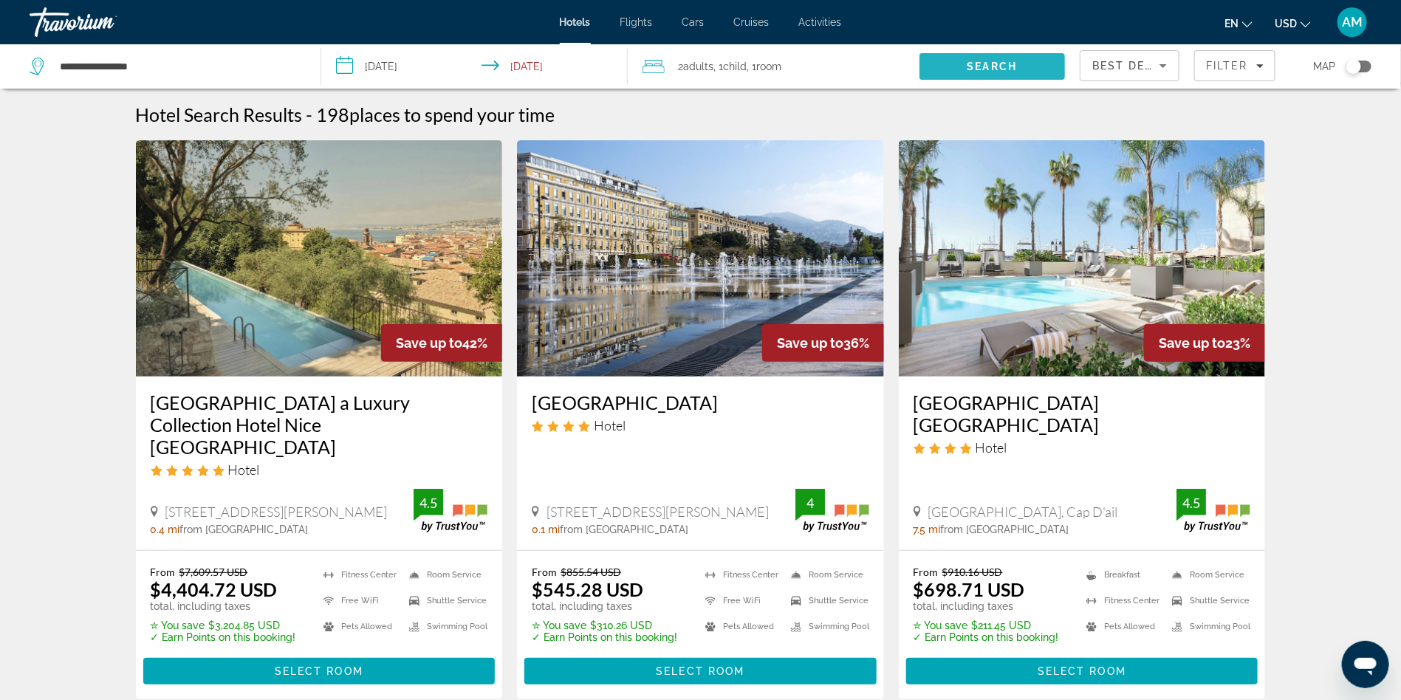
click at [993, 75] on span "Search" at bounding box center [993, 66] width 146 height 35
click at [614, 402] on h3 "[GEOGRAPHIC_DATA]" at bounding box center [701, 402] width 338 height 22
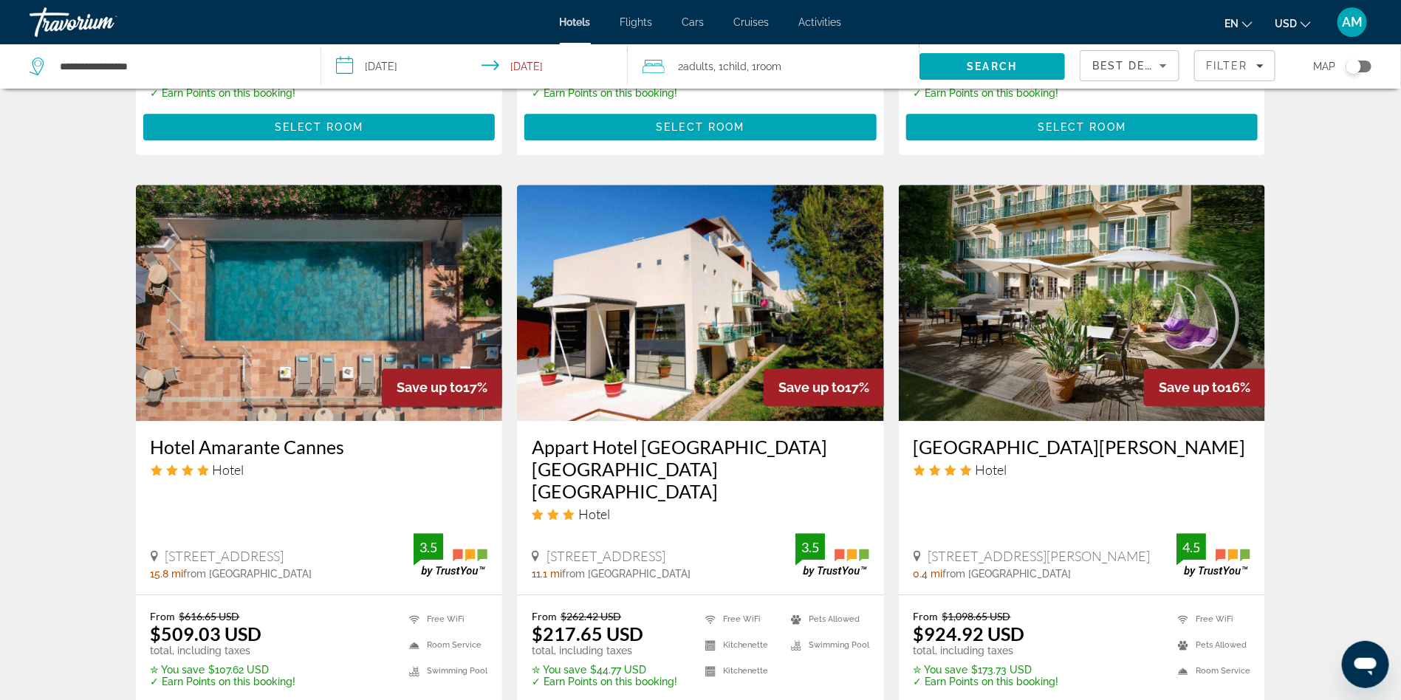
scroll to position [1739, 0]
